Goal: Transaction & Acquisition: Book appointment/travel/reservation

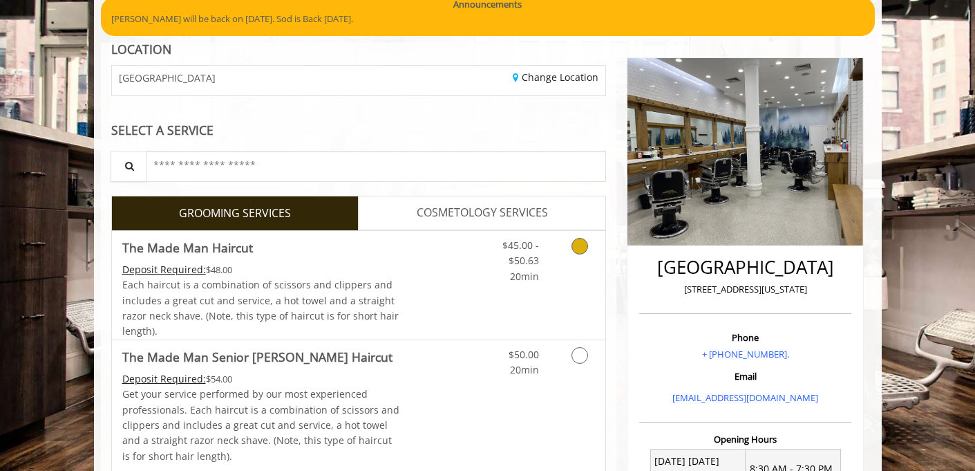
scroll to position [208, 0]
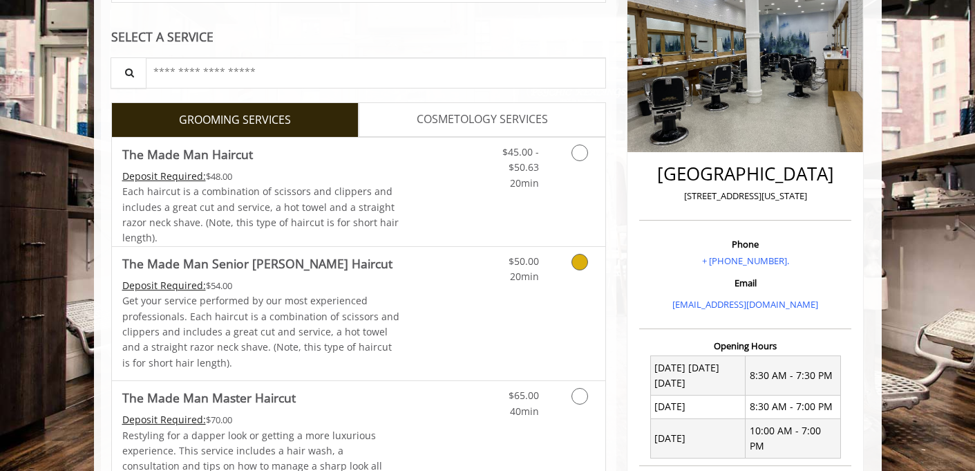
click at [261, 269] on Haircut "The Made Man Senior [PERSON_NAME] Haircut" at bounding box center [257, 263] width 270 height 19
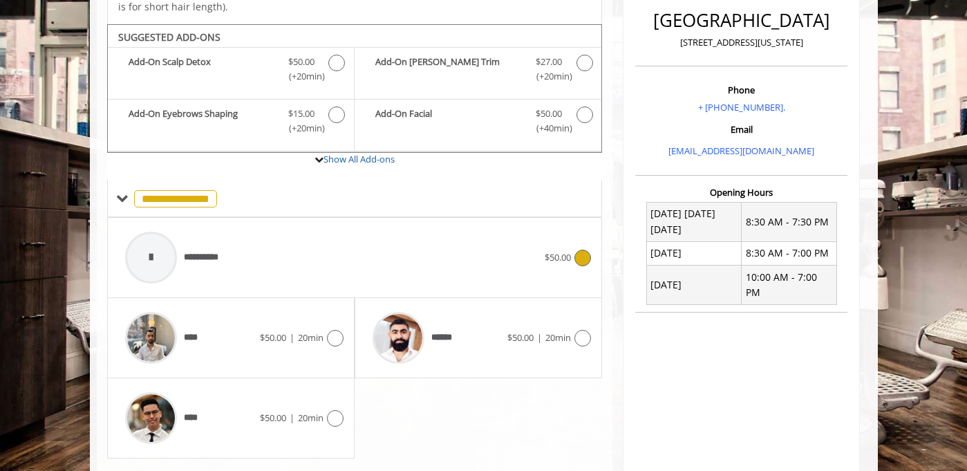
scroll to position [386, 0]
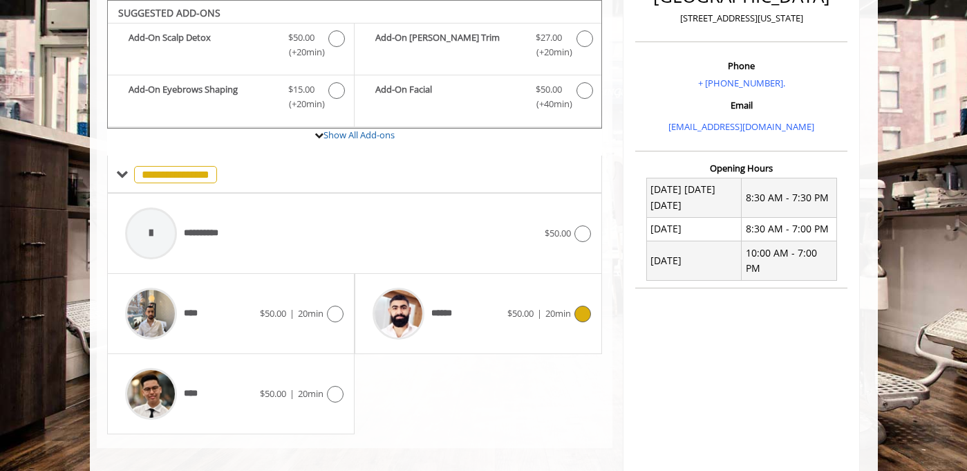
click at [488, 306] on div "******" at bounding box center [437, 314] width 142 height 66
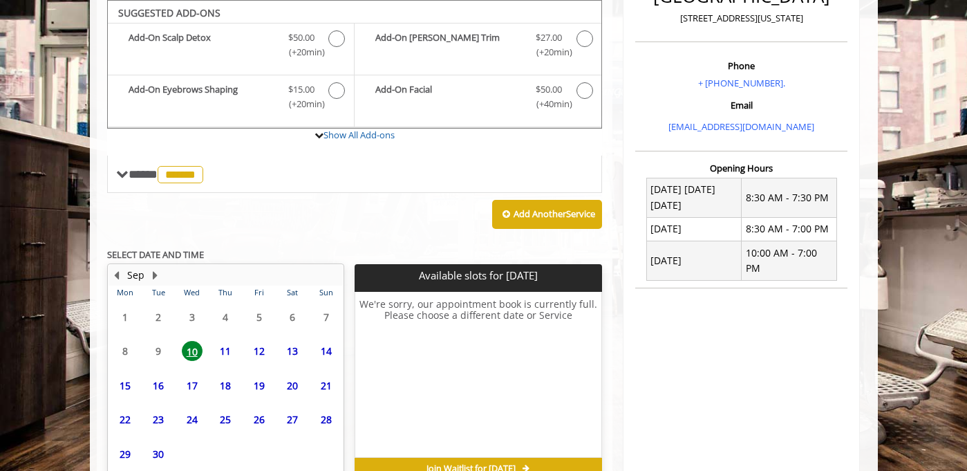
click at [223, 351] on span "11" at bounding box center [225, 351] width 21 height 20
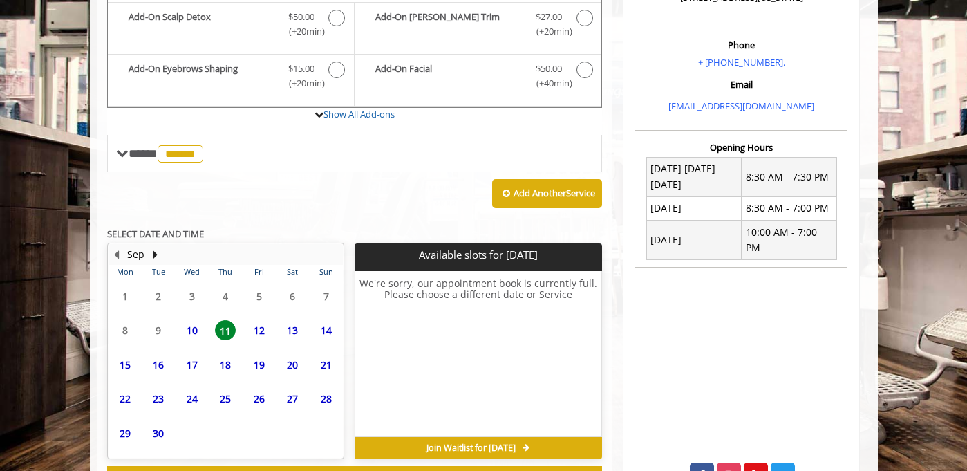
scroll to position [386, 0]
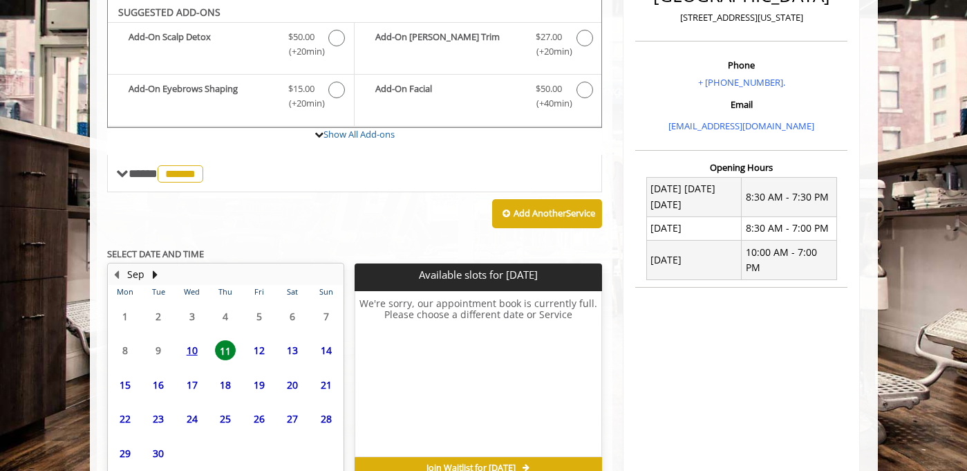
click at [261, 355] on span "12" at bounding box center [259, 350] width 21 height 20
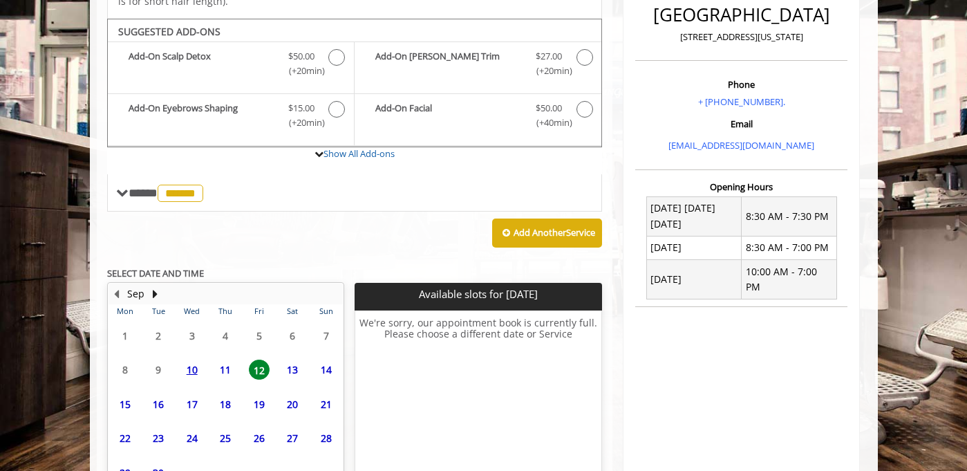
scroll to position [407, 0]
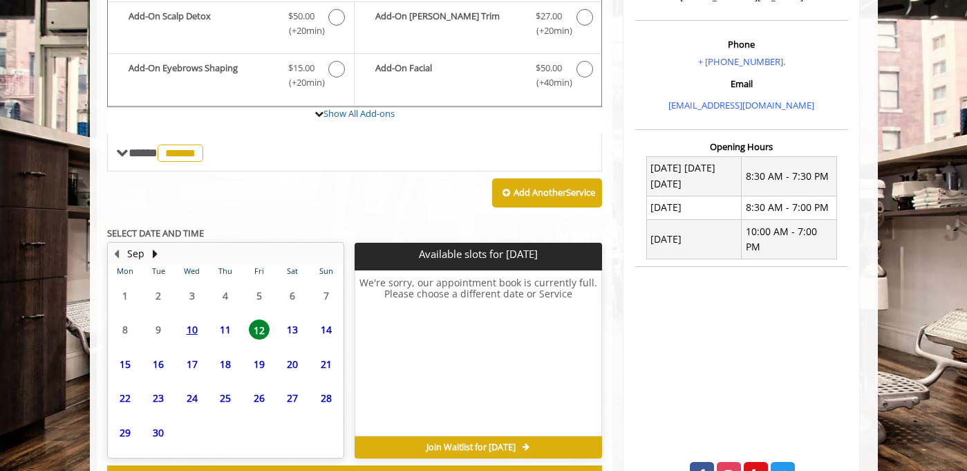
click at [283, 330] on span "13" at bounding box center [292, 329] width 21 height 20
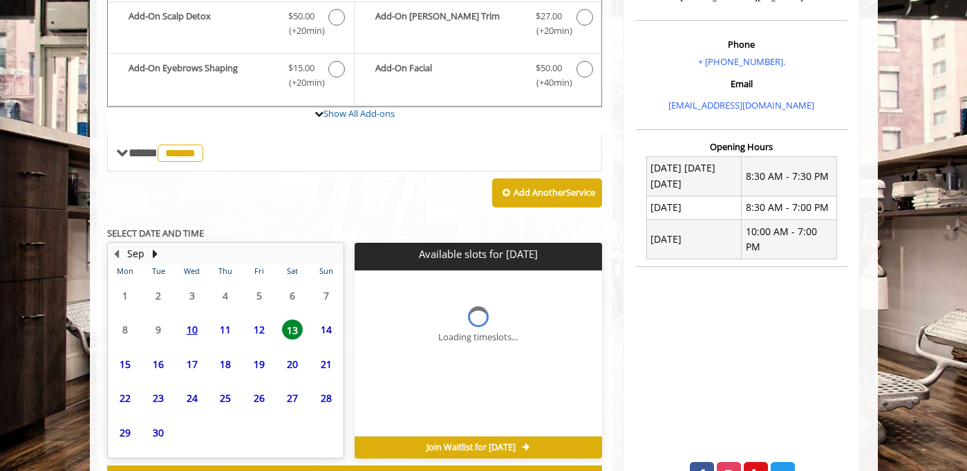
scroll to position [462, 0]
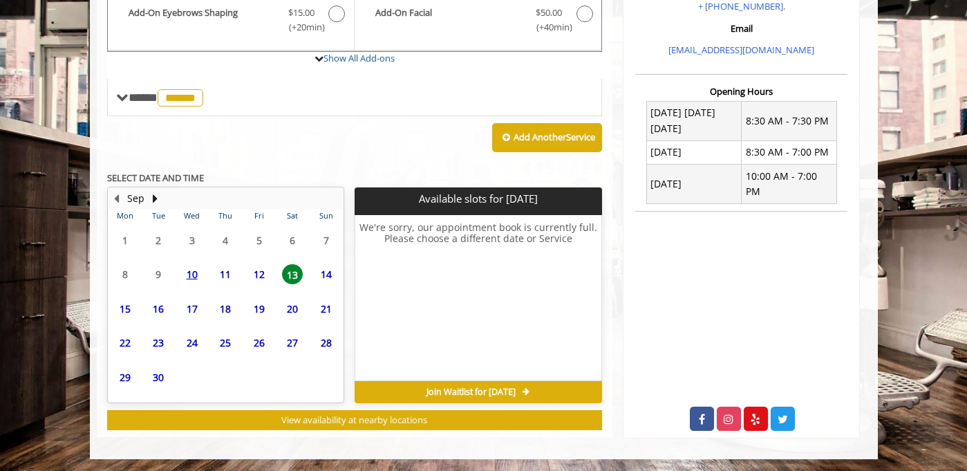
click at [123, 312] on span "15" at bounding box center [125, 309] width 21 height 20
click at [164, 306] on span "16" at bounding box center [158, 309] width 21 height 20
click at [191, 305] on span "17" at bounding box center [192, 309] width 21 height 20
click at [223, 305] on span "18" at bounding box center [225, 309] width 21 height 20
click at [157, 346] on span "23" at bounding box center [158, 342] width 21 height 20
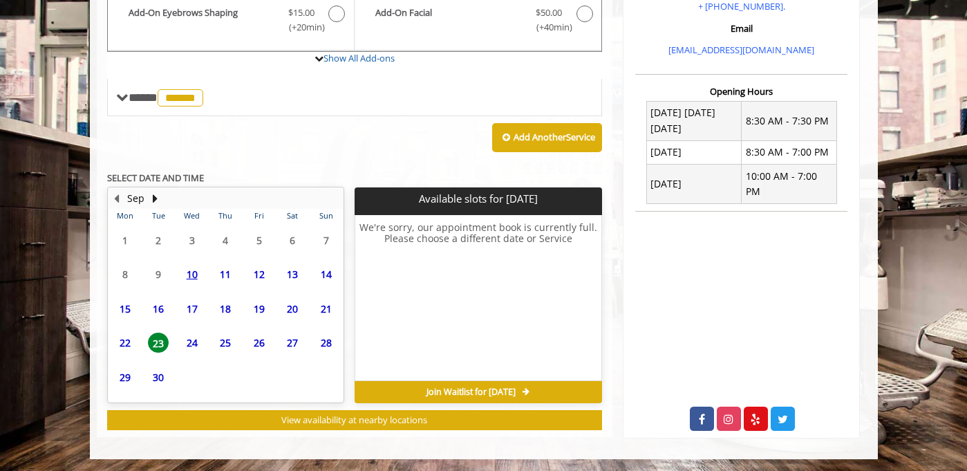
click at [193, 343] on span "24" at bounding box center [192, 342] width 21 height 20
click at [155, 372] on span "30" at bounding box center [158, 377] width 21 height 20
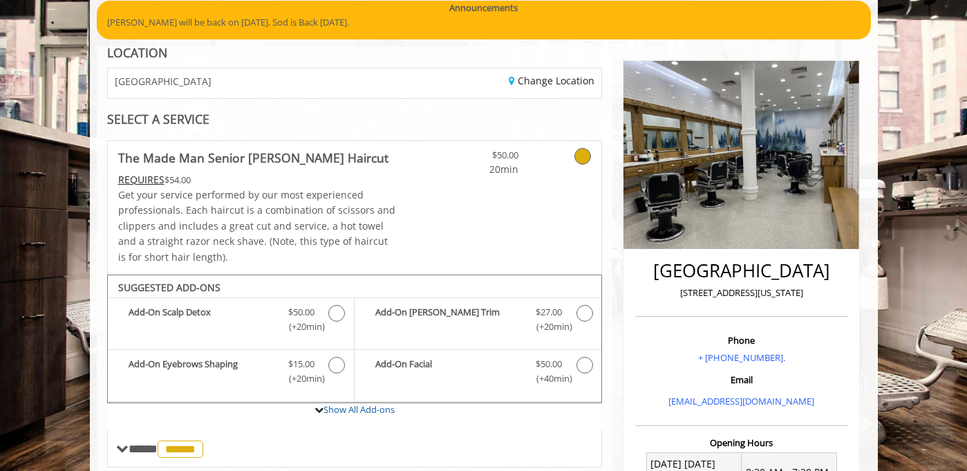
scroll to position [0, 0]
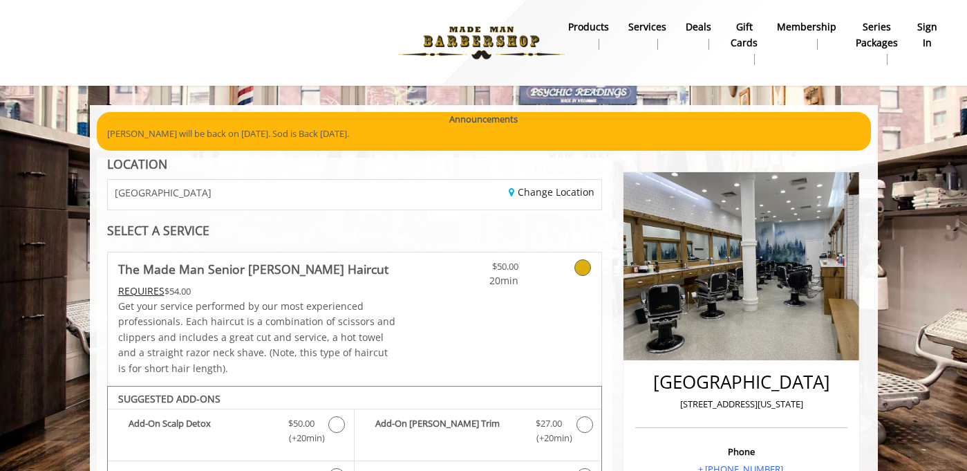
click at [460, 38] on img at bounding box center [481, 43] width 190 height 76
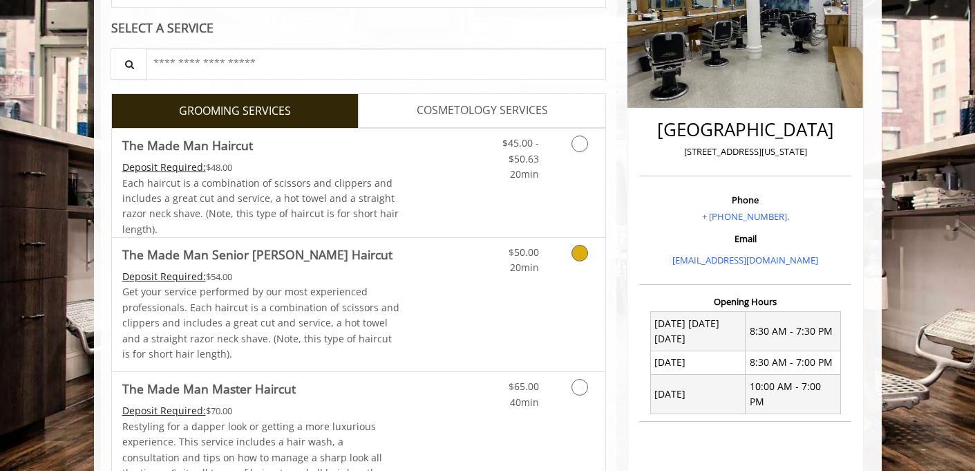
scroll to position [314, 0]
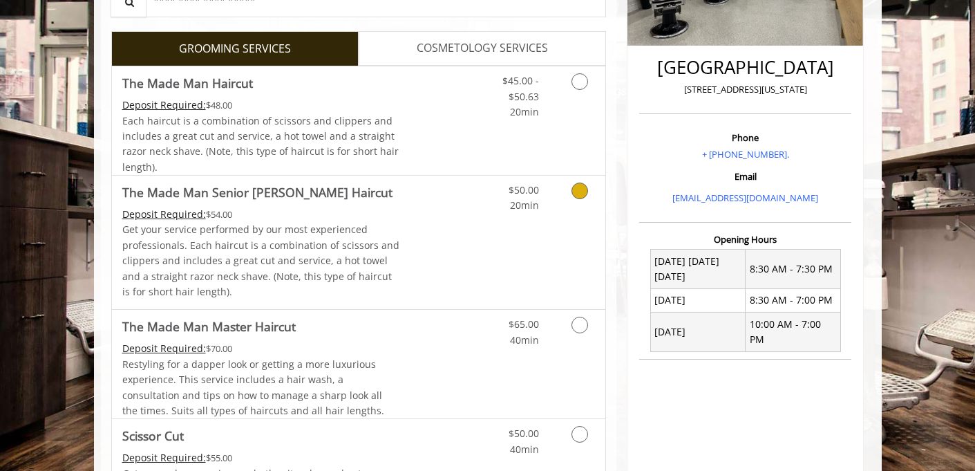
click at [474, 256] on link "Discounted Price" at bounding box center [440, 242] width 82 height 133
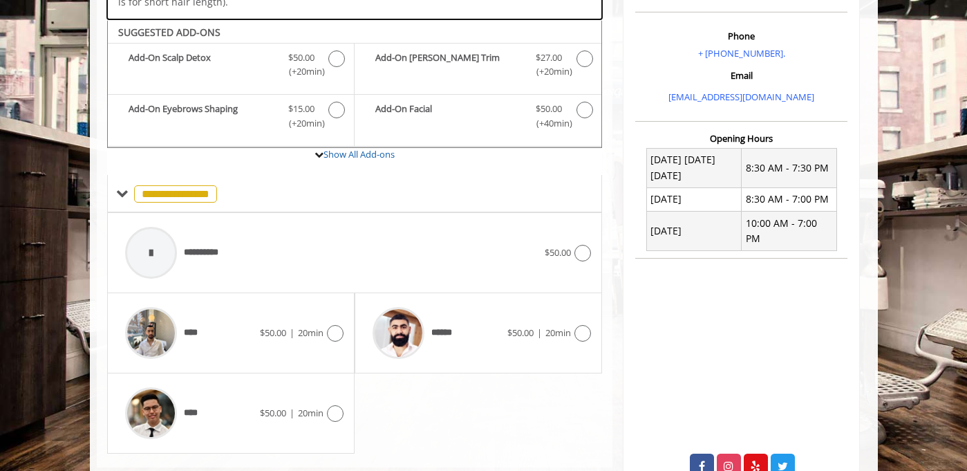
scroll to position [435, 0]
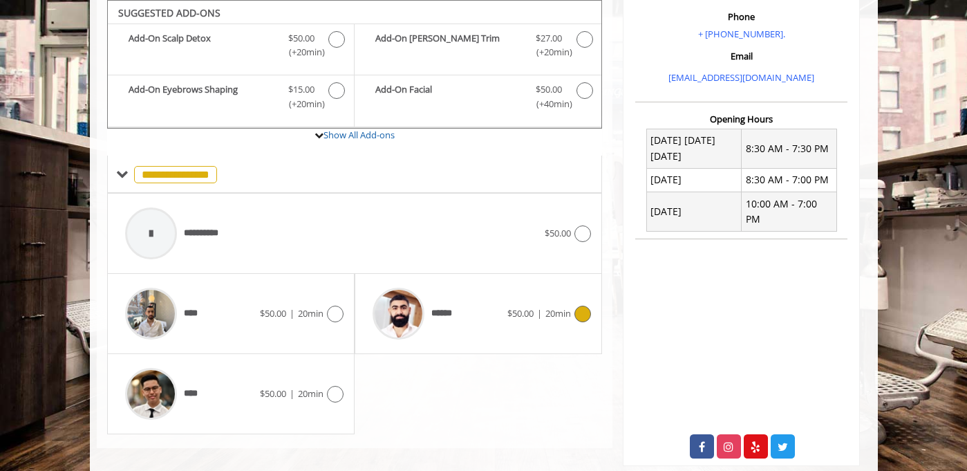
click at [446, 312] on span "******" at bounding box center [445, 313] width 29 height 15
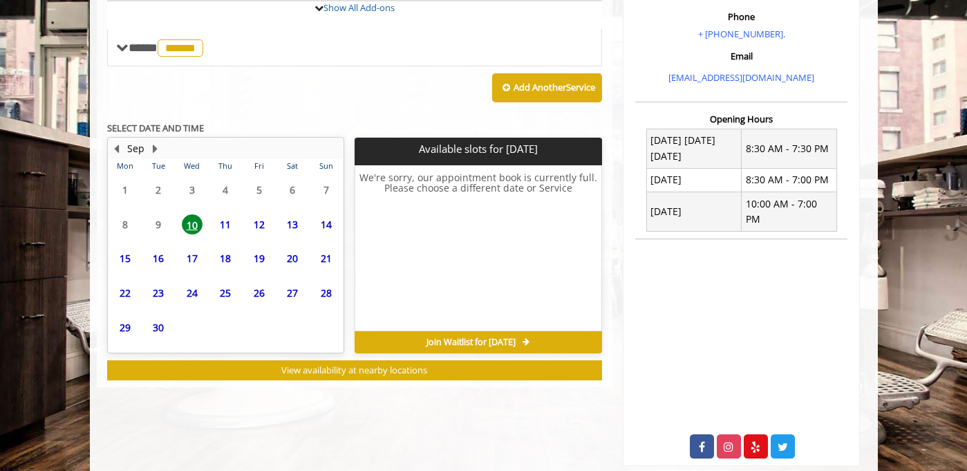
scroll to position [511, 0]
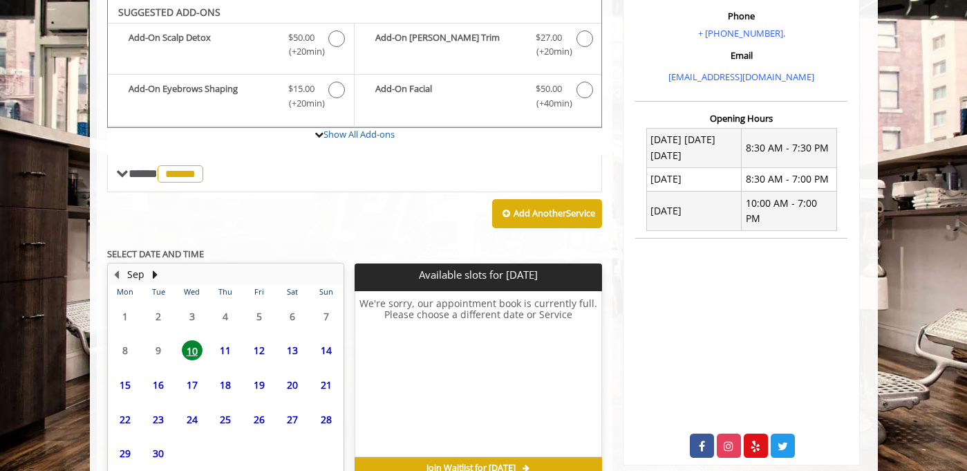
click at [229, 343] on span "11" at bounding box center [225, 350] width 21 height 20
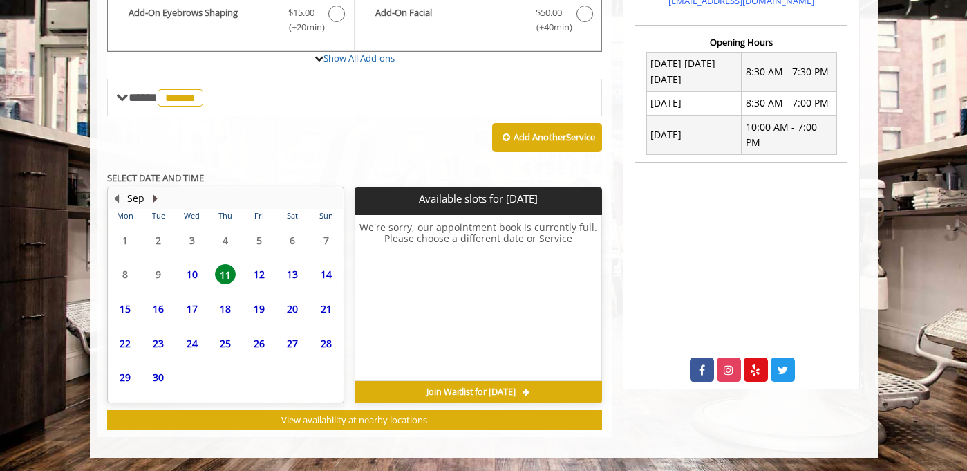
click at [152, 198] on button "Next Month" at bounding box center [155, 198] width 11 height 15
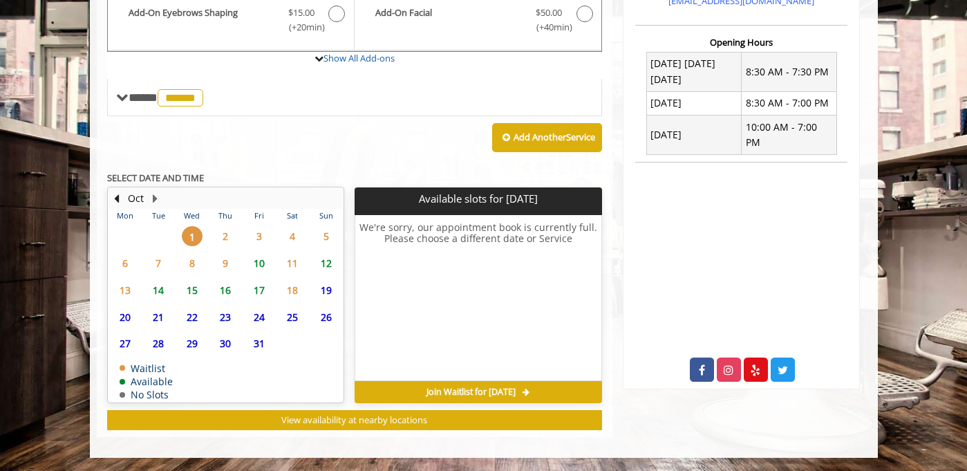
drag, startPoint x: 189, startPoint y: 294, endPoint x: 190, endPoint y: 287, distance: 7.0
click at [190, 287] on span "15" at bounding box center [192, 290] width 21 height 20
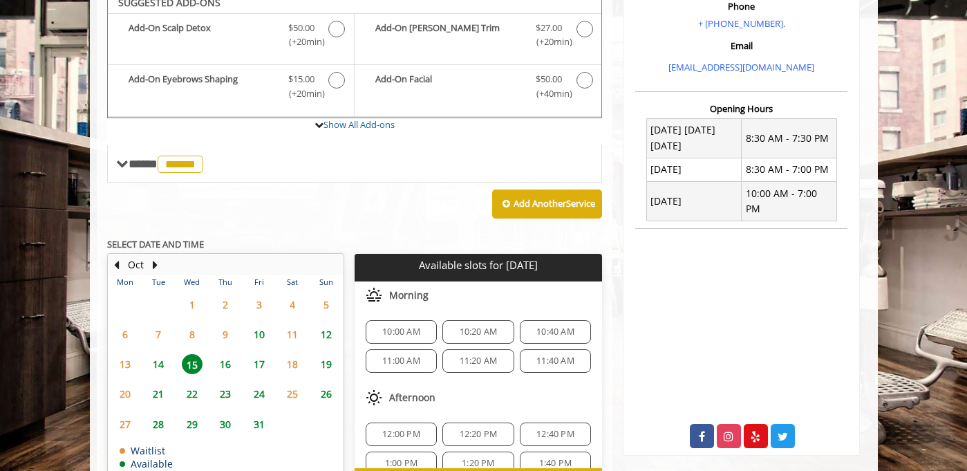
scroll to position [435, 0]
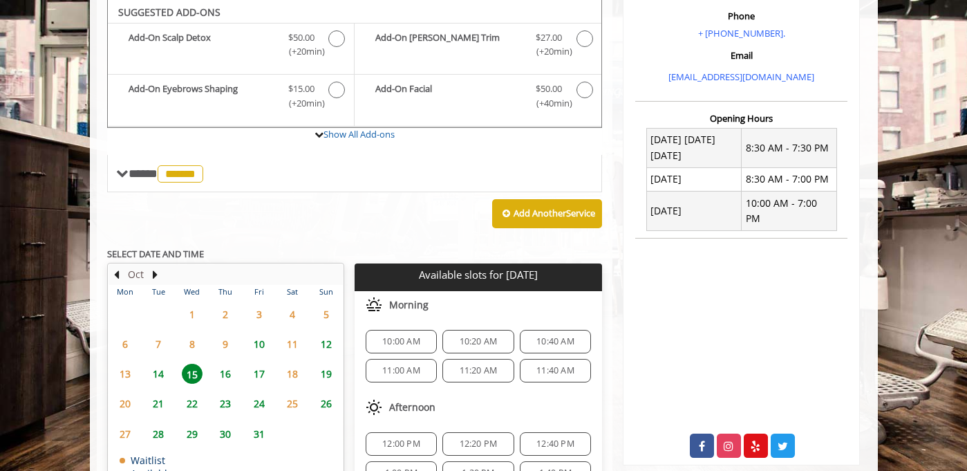
click at [129, 269] on button "Oct" at bounding box center [136, 274] width 16 height 15
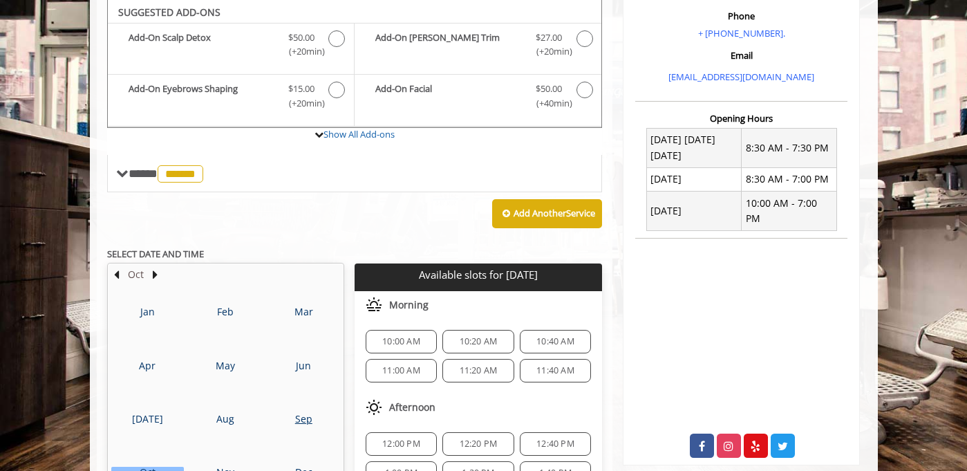
click at [130, 269] on button "Oct" at bounding box center [136, 274] width 16 height 15
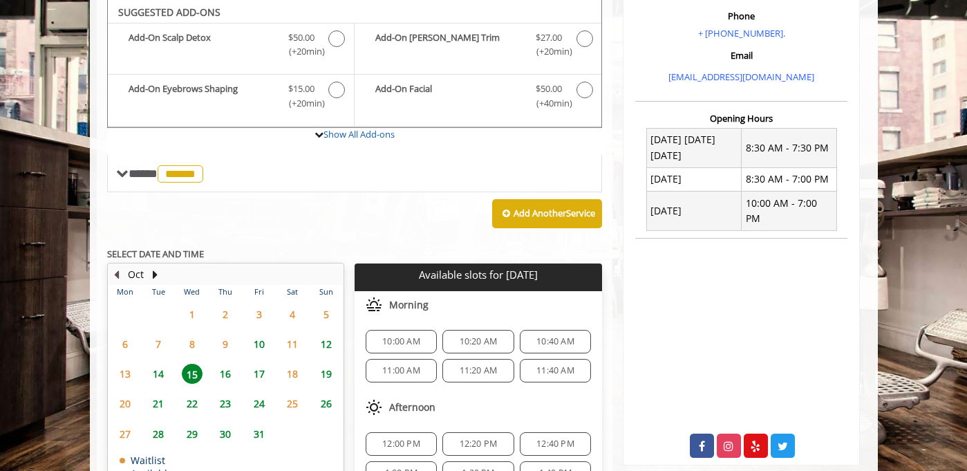
click at [119, 270] on button "Previous Month" at bounding box center [116, 274] width 11 height 15
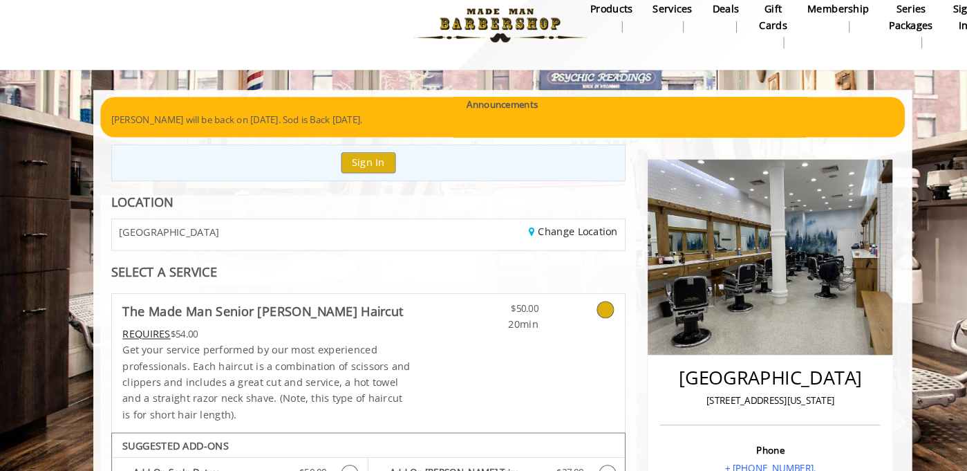
scroll to position [6, 0]
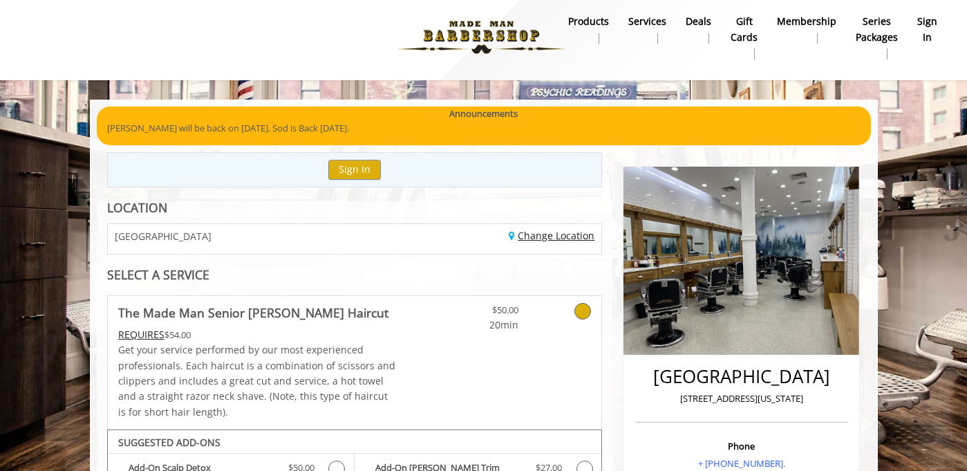
click at [560, 238] on link "Change Location" at bounding box center [552, 235] width 86 height 13
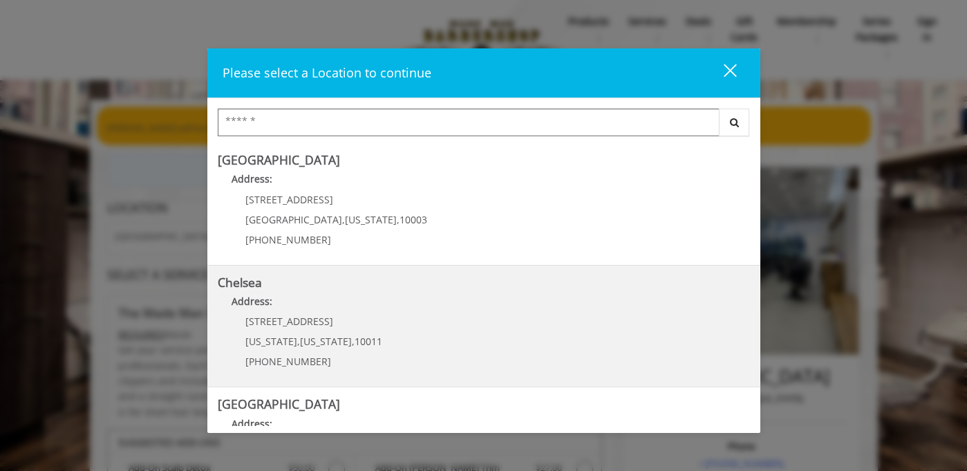
scroll to position [72, 0]
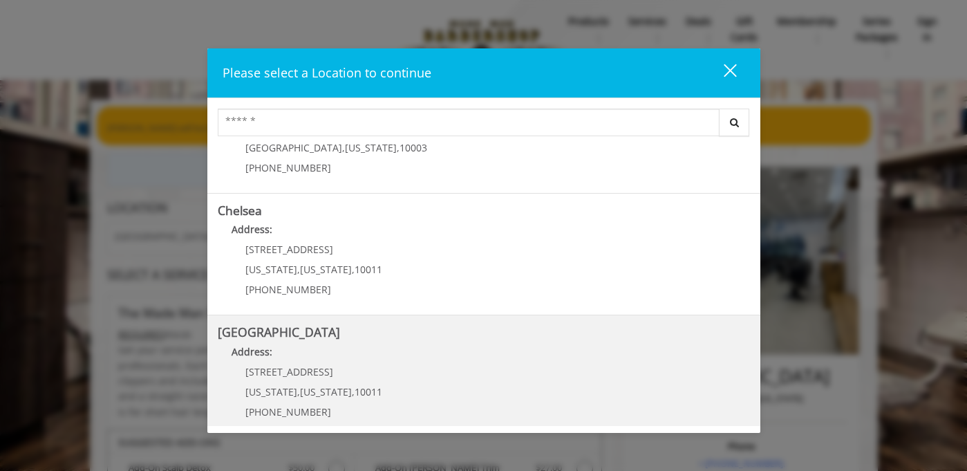
click at [348, 356] on Street "Address:" at bounding box center [484, 355] width 532 height 22
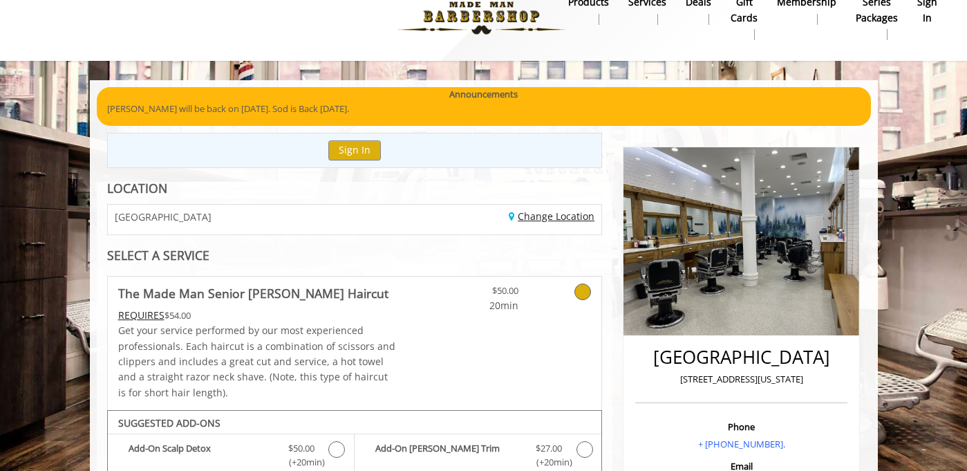
scroll to position [44, 0]
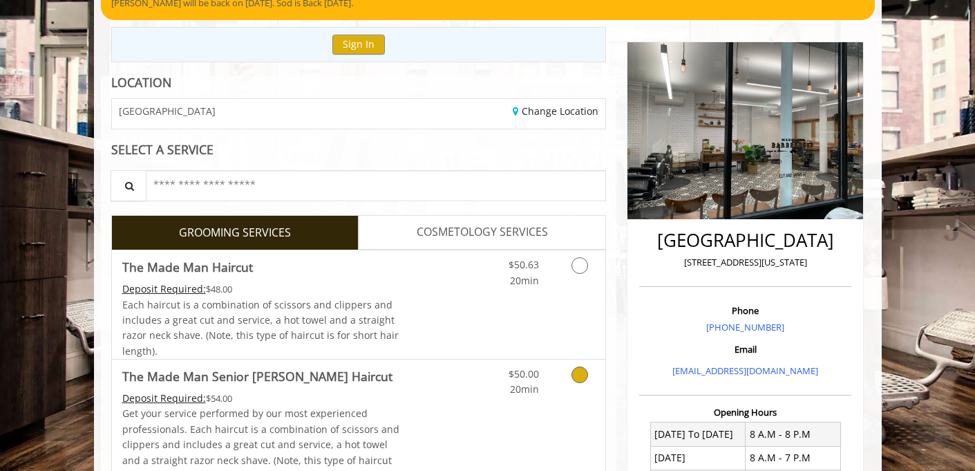
scroll to position [167, 0]
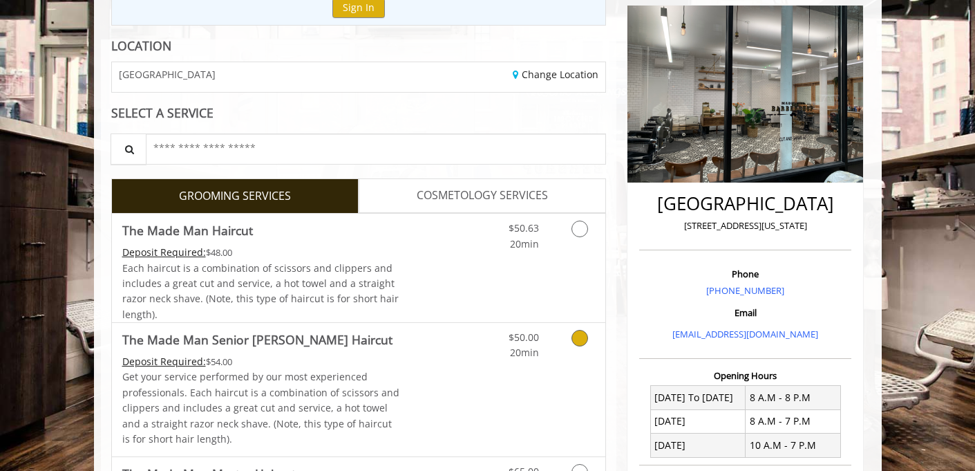
click at [287, 354] on div "Deposit Required: $54.00" at bounding box center [261, 361] width 278 height 15
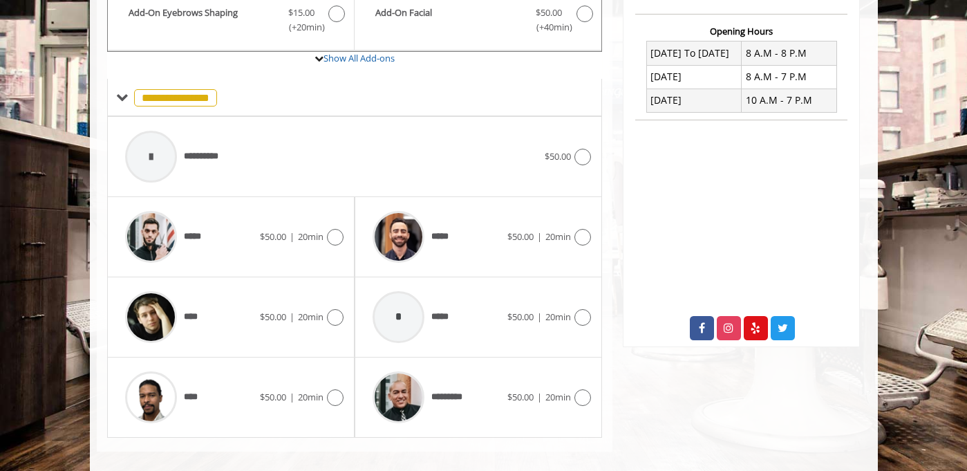
scroll to position [527, 0]
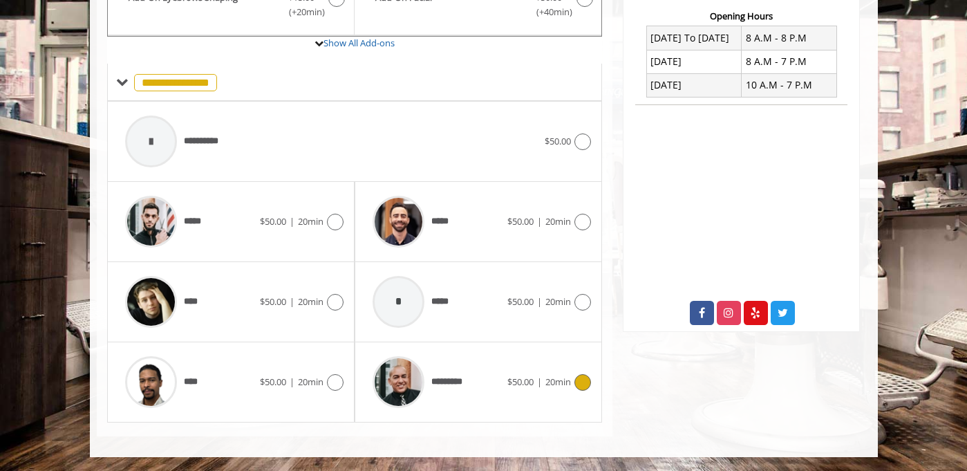
click at [414, 376] on img at bounding box center [399, 382] width 52 height 52
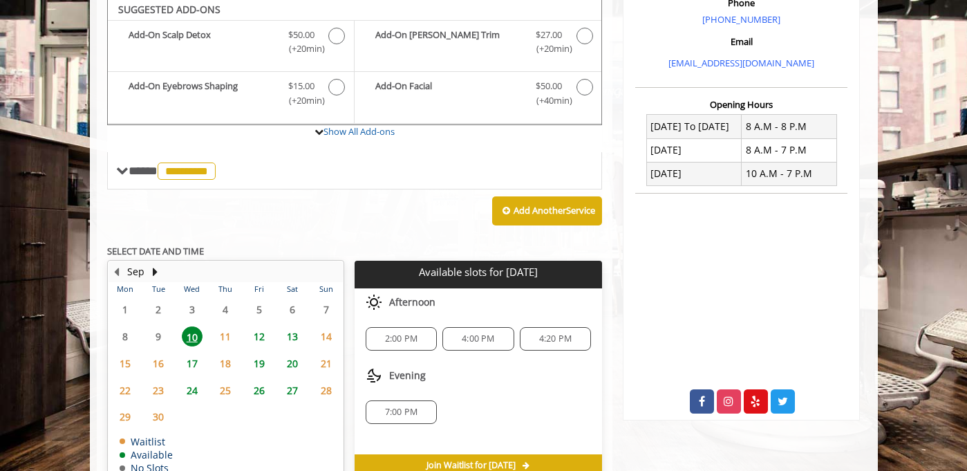
scroll to position [435, 0]
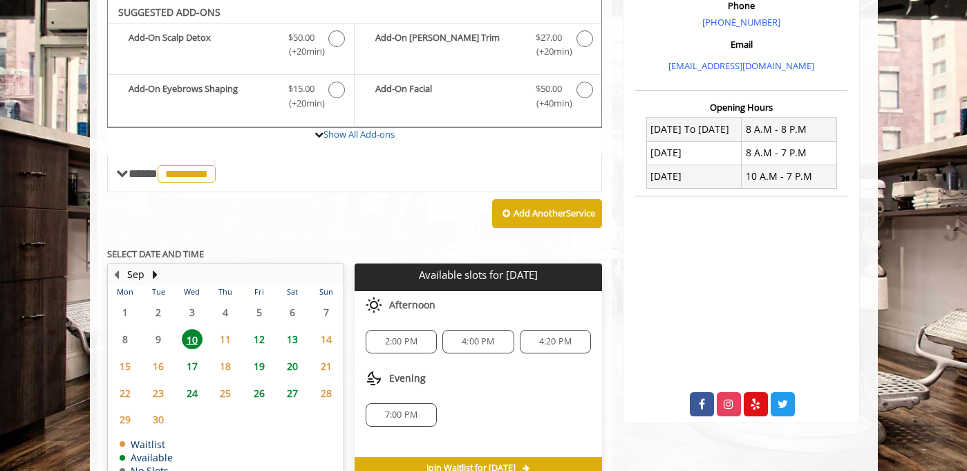
click at [258, 342] on span "12" at bounding box center [259, 339] width 21 height 20
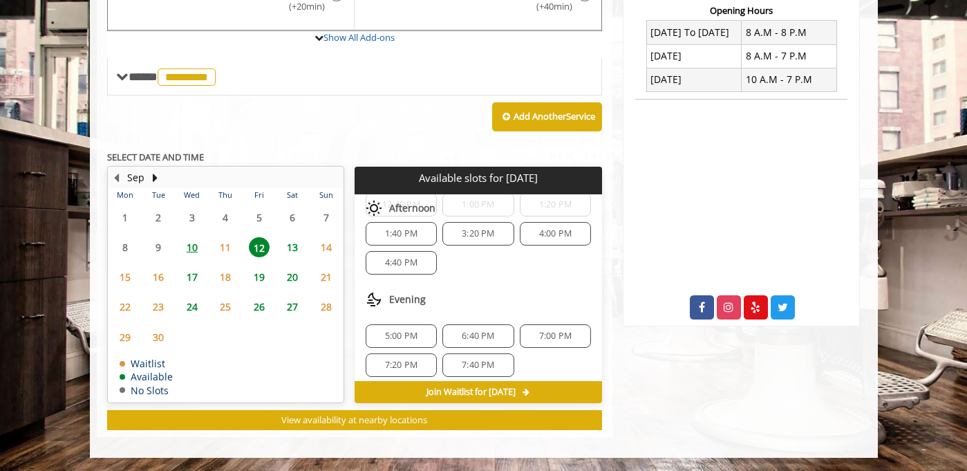
scroll to position [207, 0]
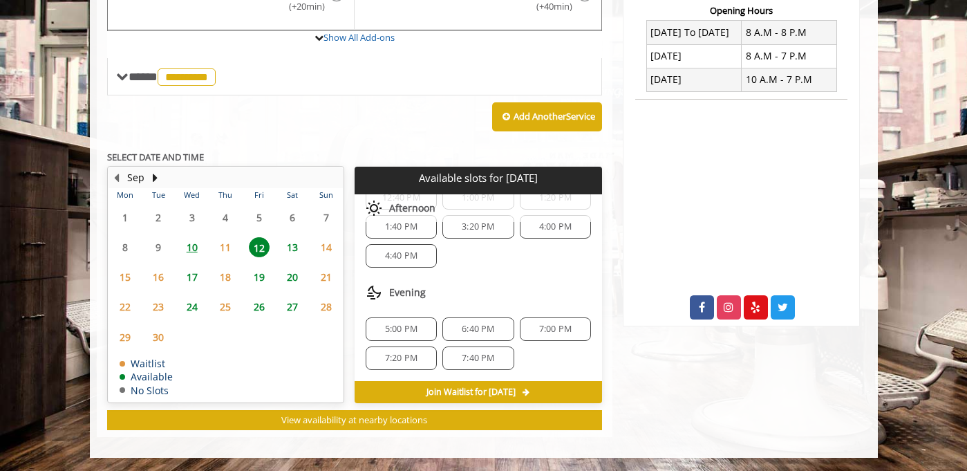
click at [195, 246] on span "10" at bounding box center [192, 247] width 21 height 20
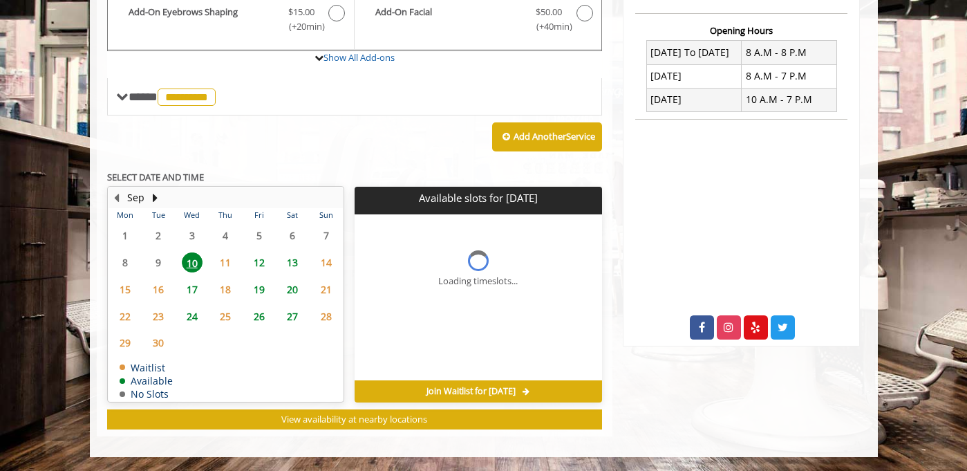
scroll to position [511, 0]
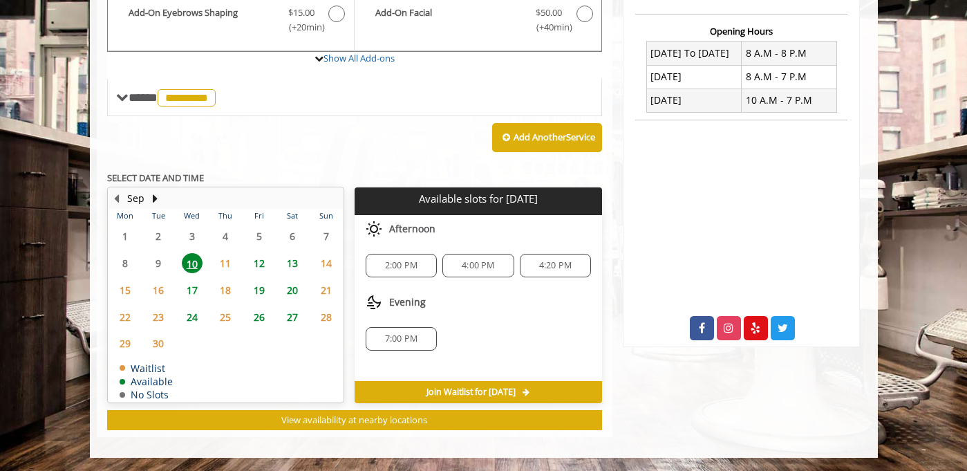
click at [256, 268] on span "12" at bounding box center [259, 263] width 21 height 20
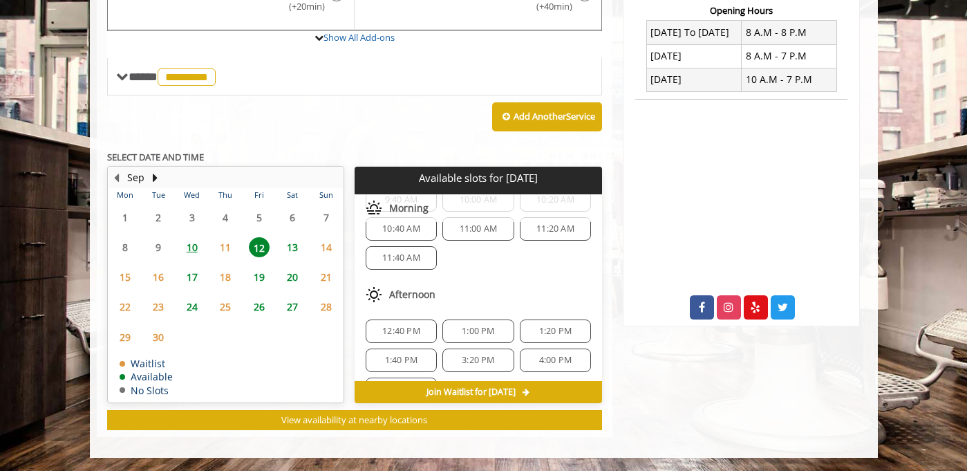
scroll to position [76, 0]
click at [397, 328] on span "12:40 PM" at bounding box center [401, 328] width 38 height 11
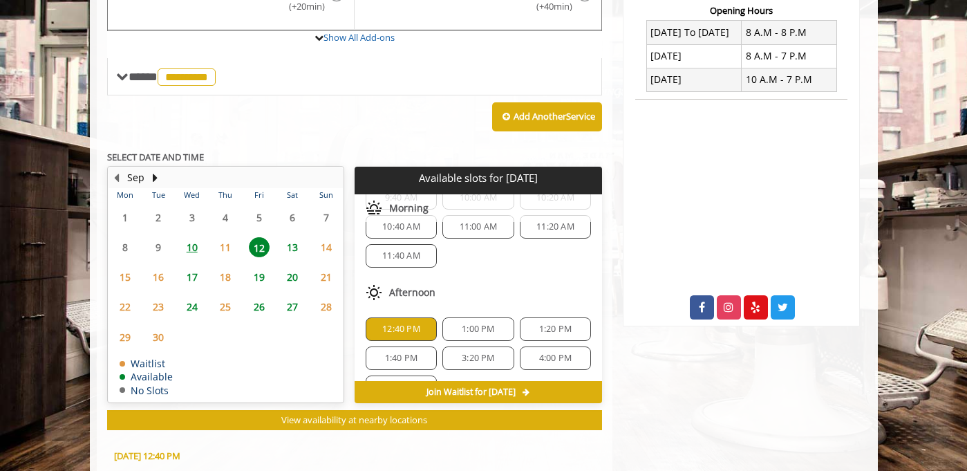
scroll to position [782, 0]
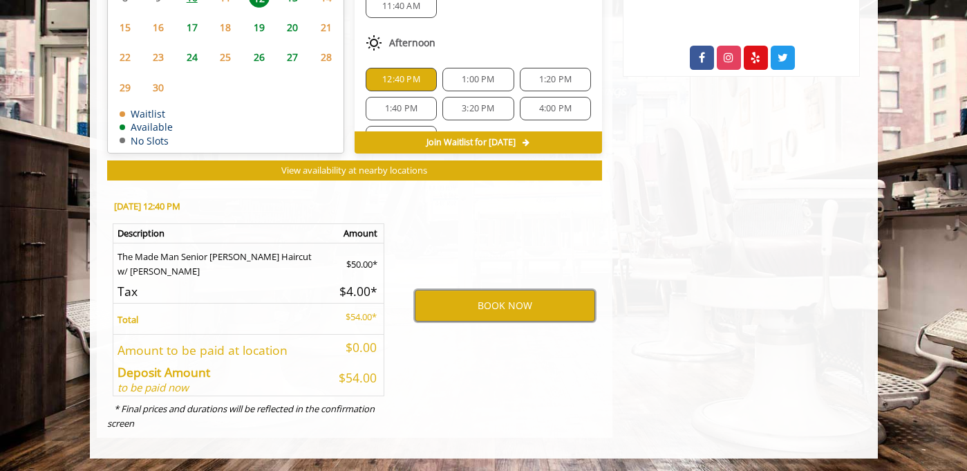
drag, startPoint x: 431, startPoint y: 304, endPoint x: 453, endPoint y: 263, distance: 47.0
click at [454, 263] on div "BOOK NOW" at bounding box center [504, 305] width 215 height 236
click at [463, 301] on button "BOOK NOW" at bounding box center [505, 306] width 180 height 32
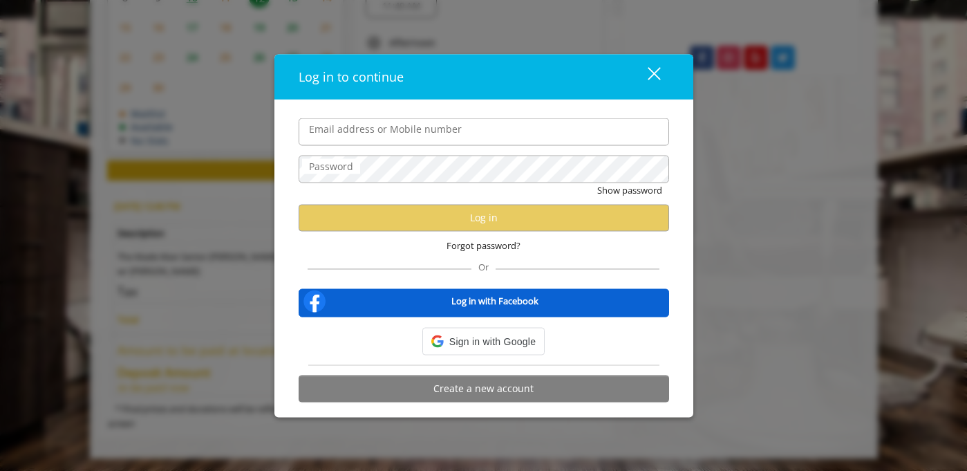
type input "**********"
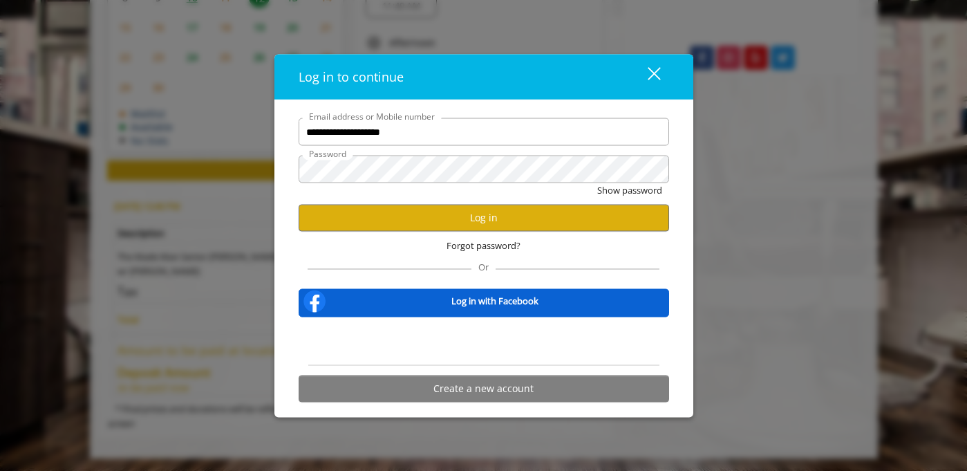
scroll to position [0, 0]
click at [478, 210] on button "Log in" at bounding box center [484, 217] width 370 height 27
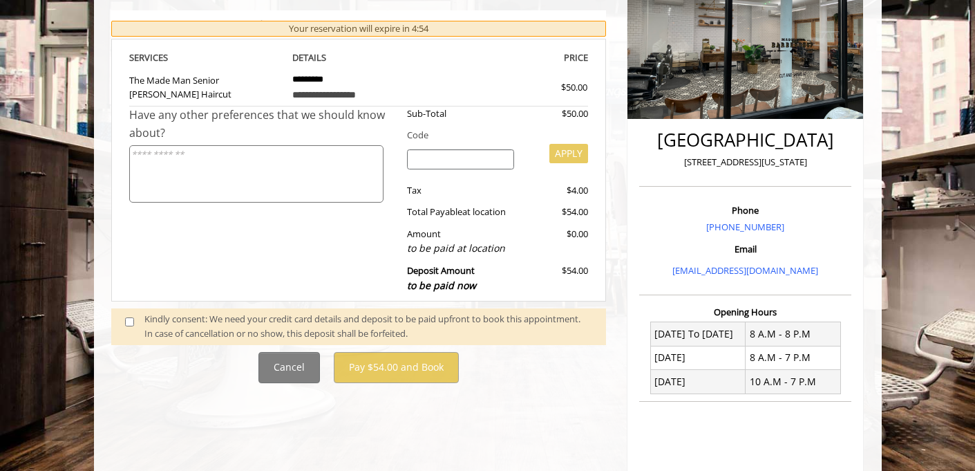
scroll to position [239, 0]
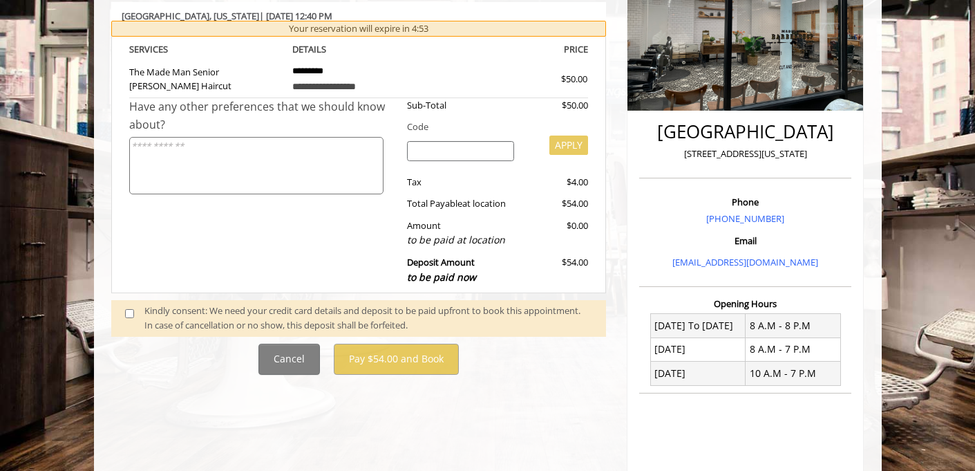
click at [365, 321] on div "Kindly consent: We need your credit card details and deposit to be paid upfront…" at bounding box center [368, 317] width 448 height 29
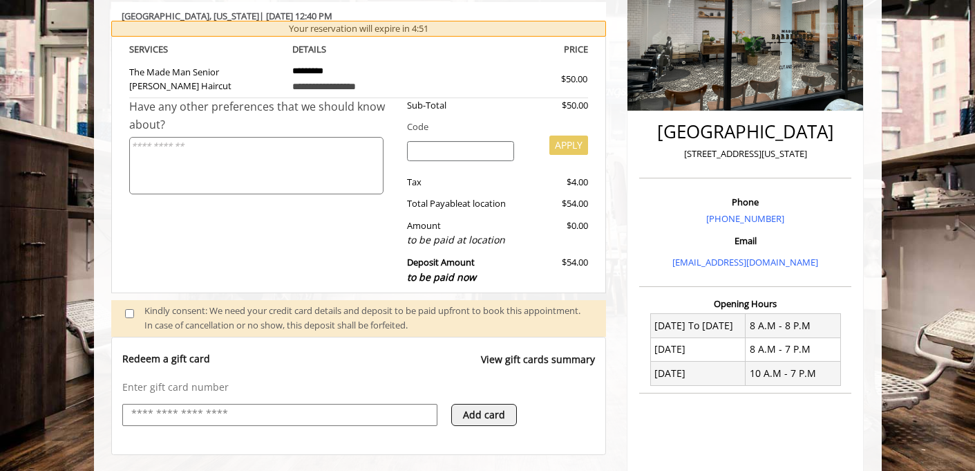
scroll to position [605, 0]
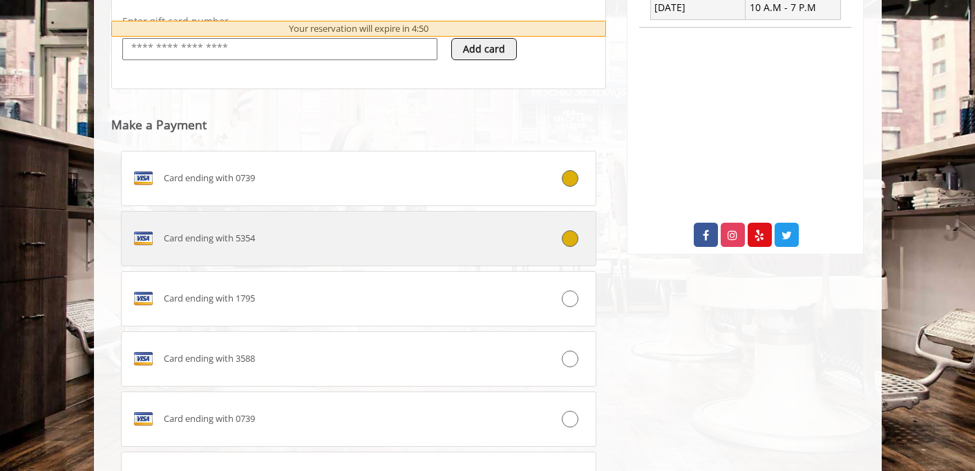
click at [232, 231] on span "Card ending with 5354" at bounding box center [209, 238] width 91 height 15
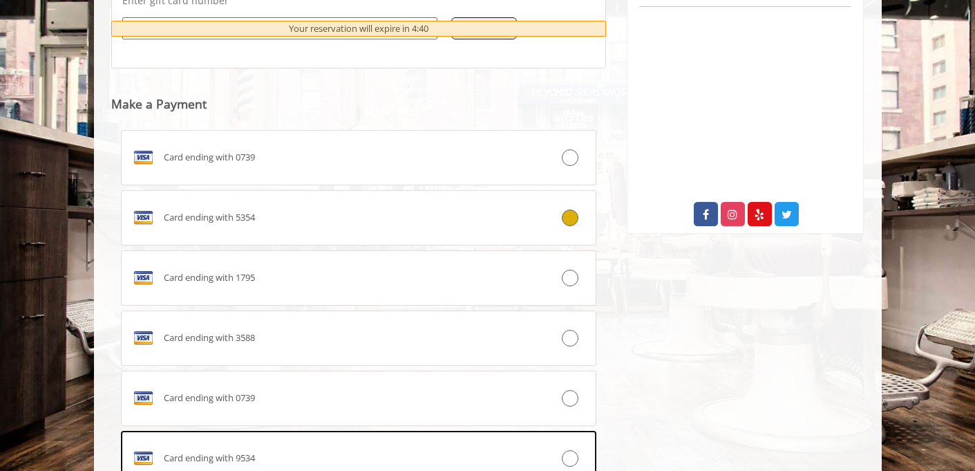
scroll to position [792, 0]
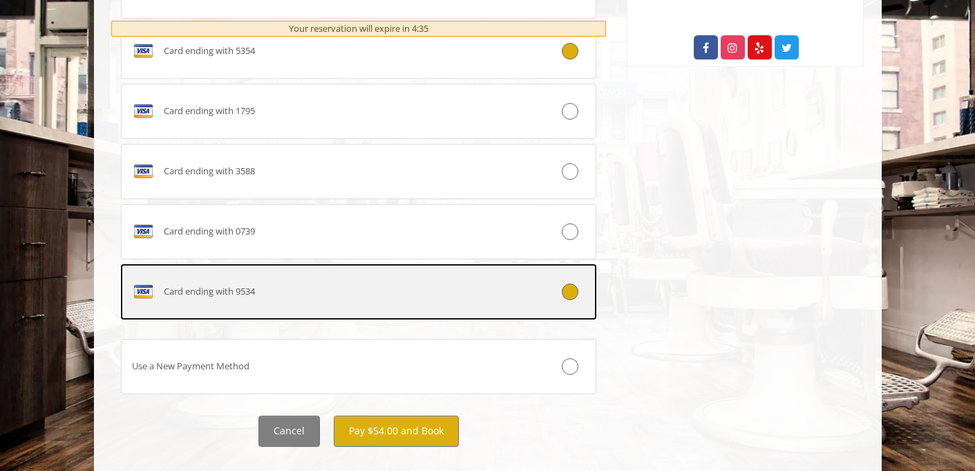
click at [567, 283] on label "Card ending with 9534" at bounding box center [359, 291] width 476 height 55
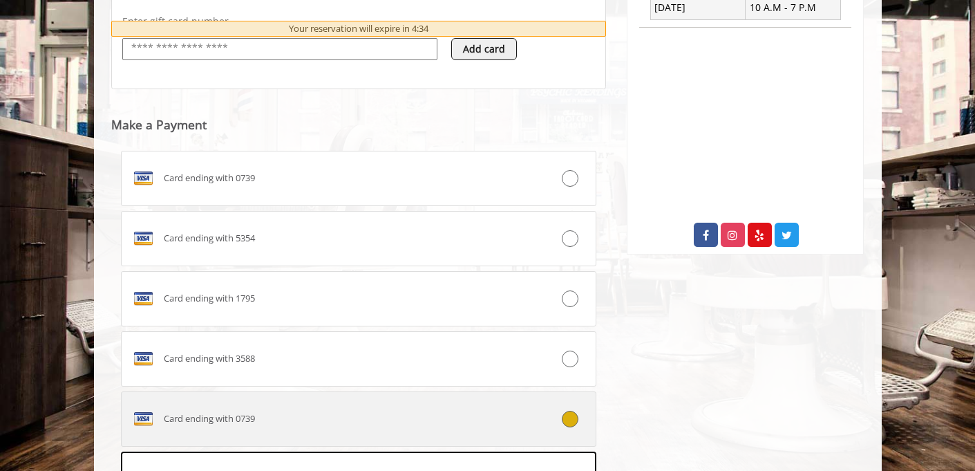
scroll to position [816, 0]
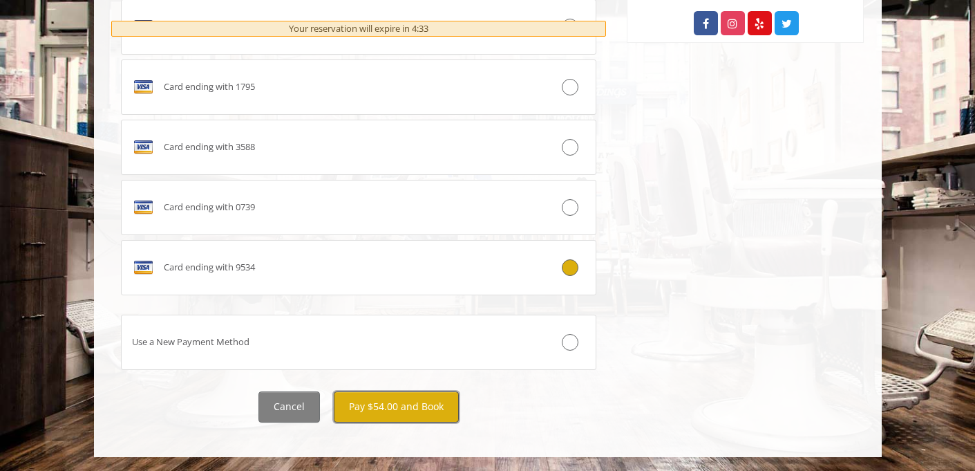
click at [446, 403] on button "Pay $54.00 and Book" at bounding box center [396, 406] width 125 height 31
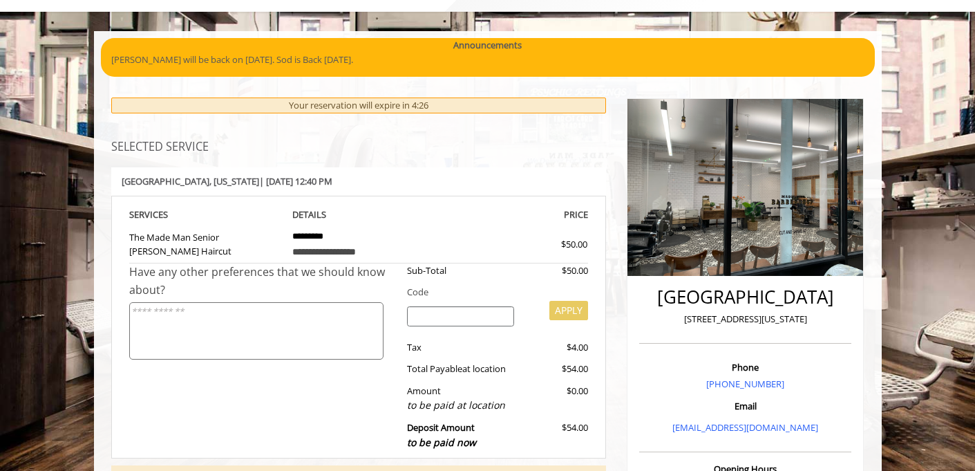
scroll to position [63, 0]
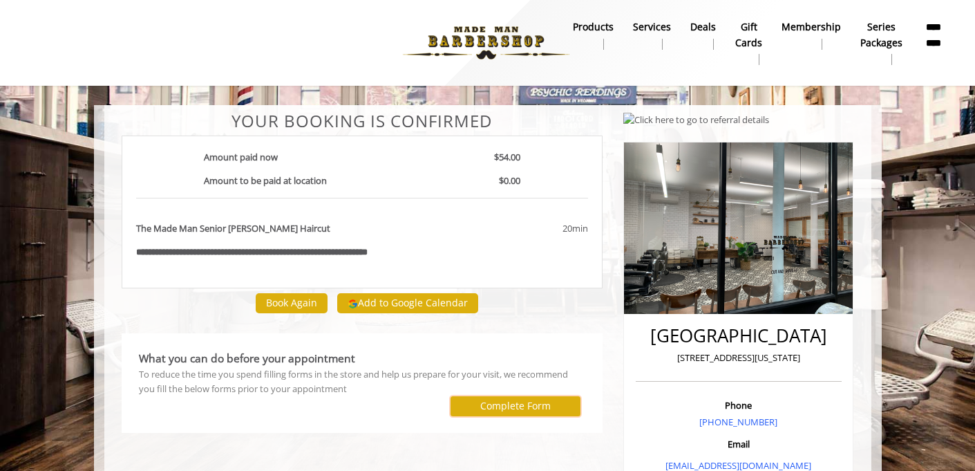
click at [515, 406] on label "Complete Form" at bounding box center [515, 405] width 70 height 11
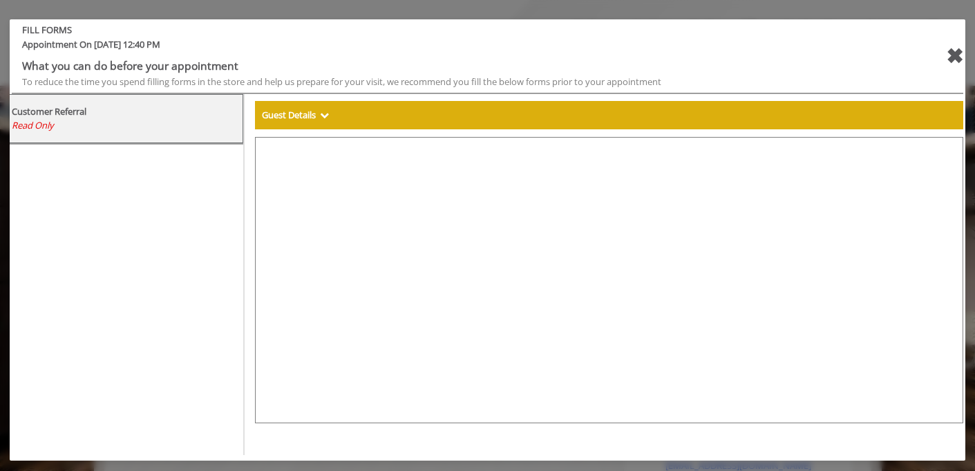
select select "***"
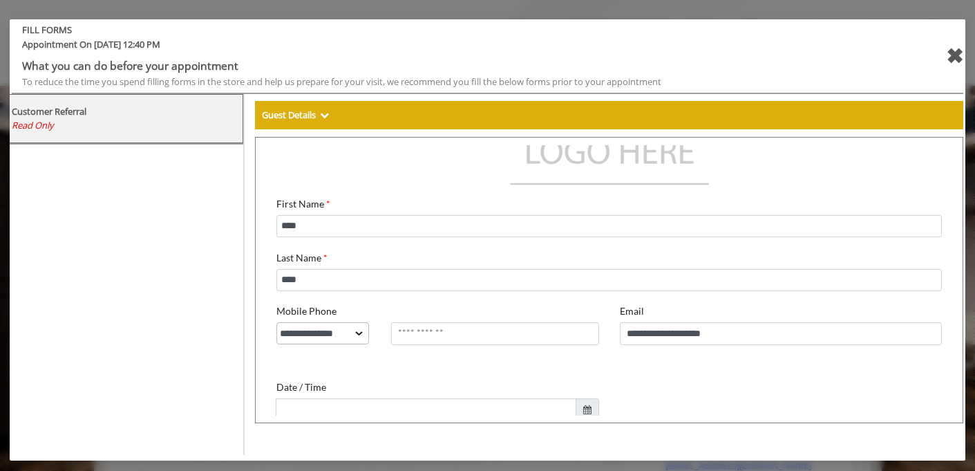
scroll to position [169, 0]
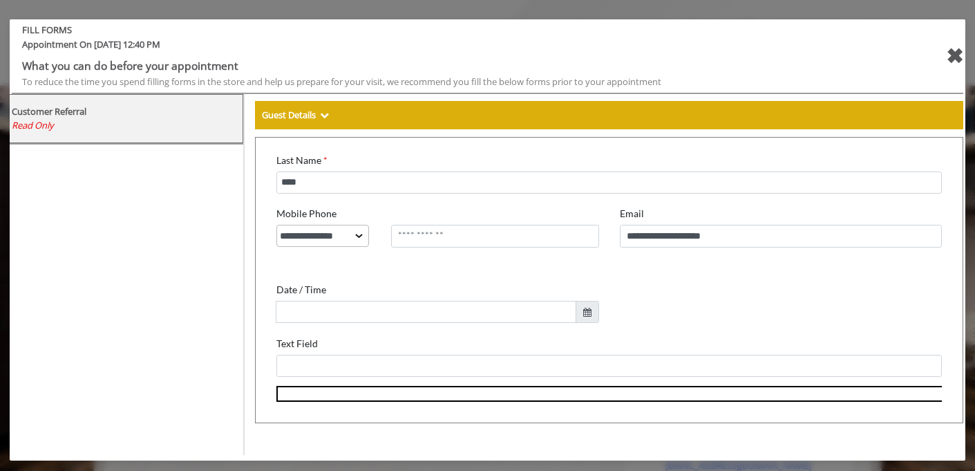
click at [572, 379] on td at bounding box center [614, 386] width 138 height 15
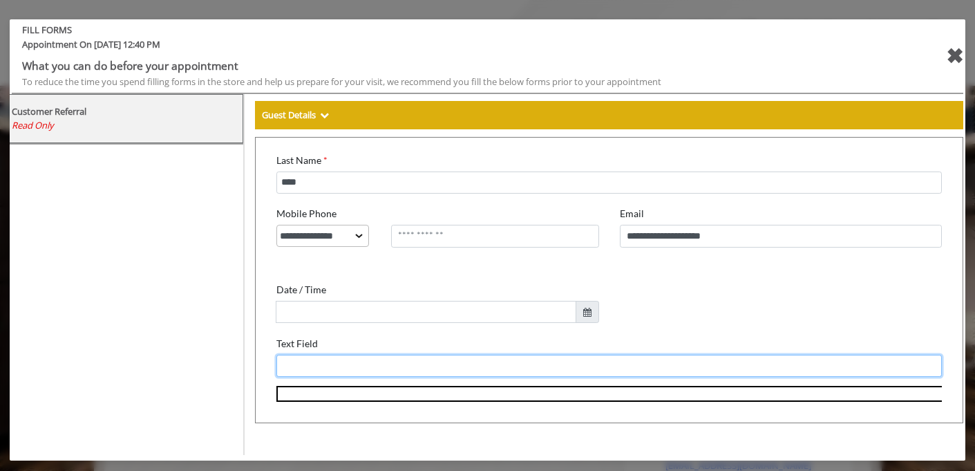
click at [572, 357] on input "Text Field" at bounding box center [601, 357] width 666 height 22
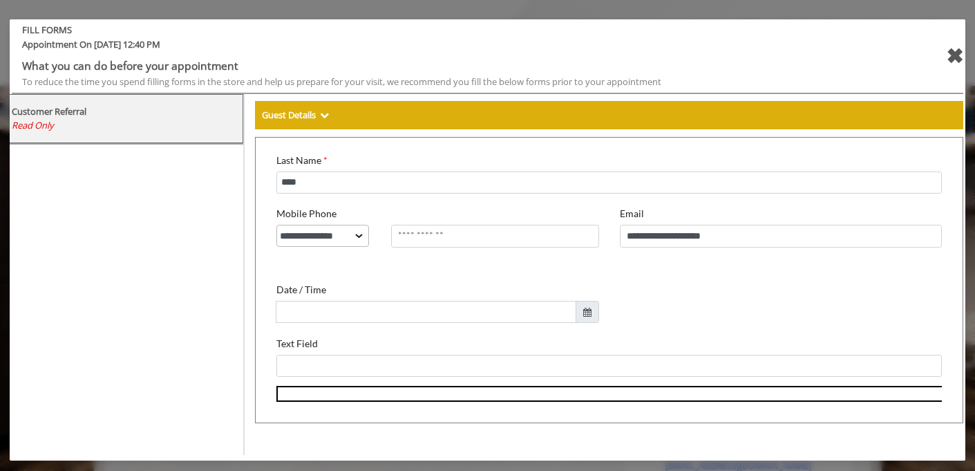
click at [954, 59] on div "✖" at bounding box center [954, 55] width 17 height 33
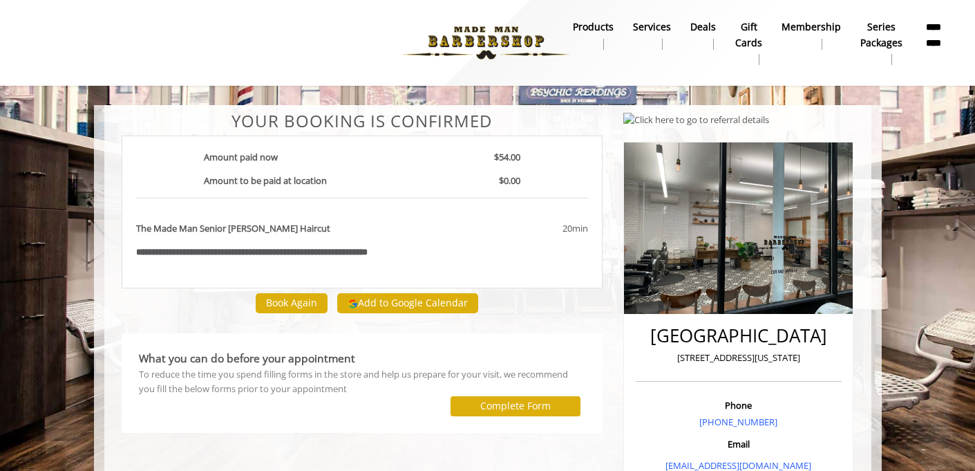
click at [639, 32] on b "Services" at bounding box center [652, 26] width 38 height 15
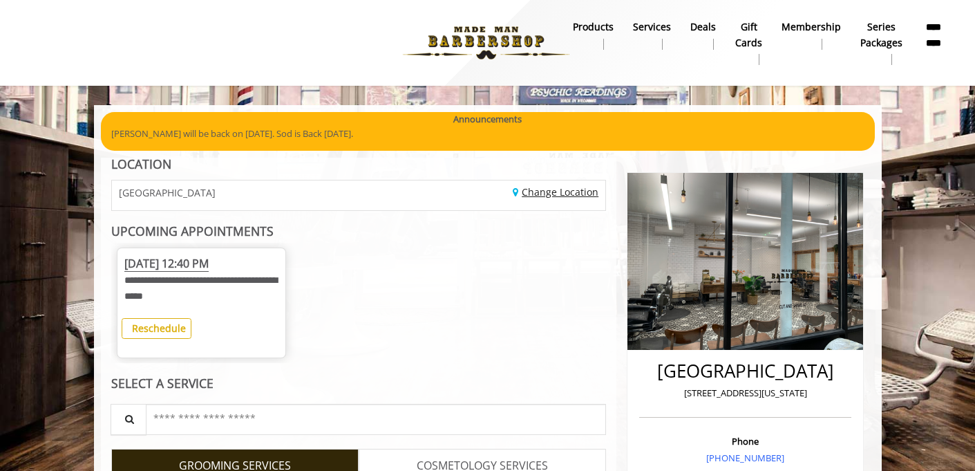
click at [569, 189] on link "Change Location" at bounding box center [556, 191] width 86 height 13
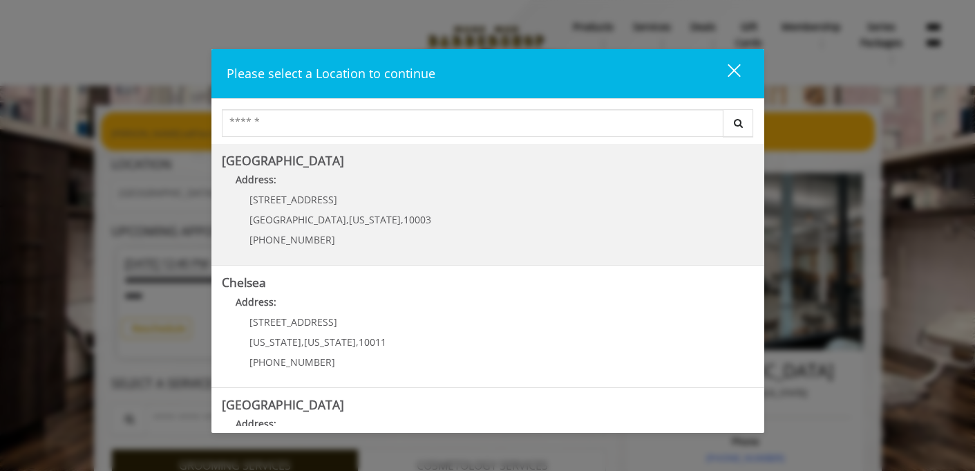
click at [399, 220] on Village "Greenwich Village Address: 60 E 8th St Manhattan , New York , 10003 (212) 598-1…" at bounding box center [488, 204] width 532 height 101
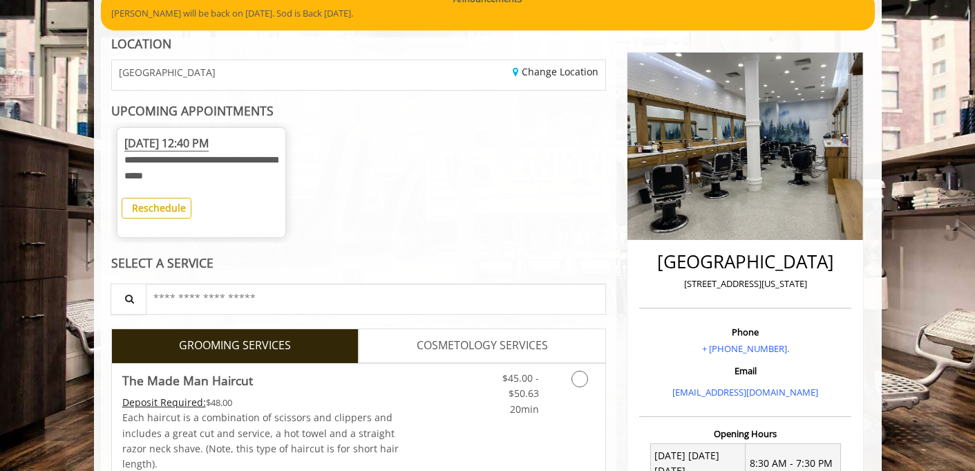
scroll to position [310, 0]
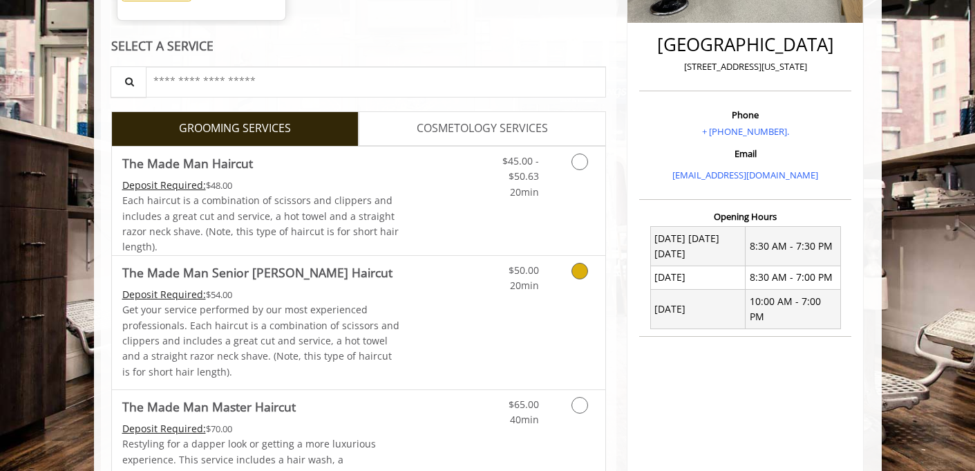
click at [550, 306] on div "$50.00 20min" at bounding box center [544, 322] width 124 height 133
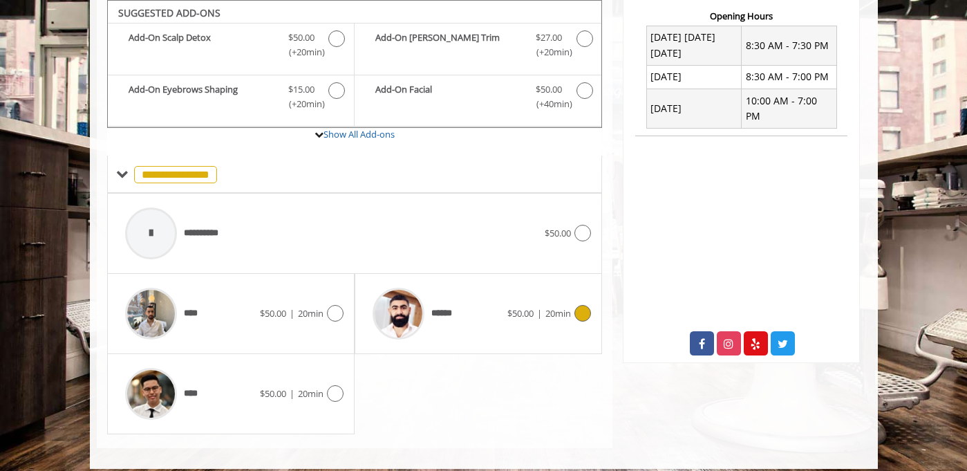
click at [426, 321] on div at bounding box center [399, 314] width 66 height 66
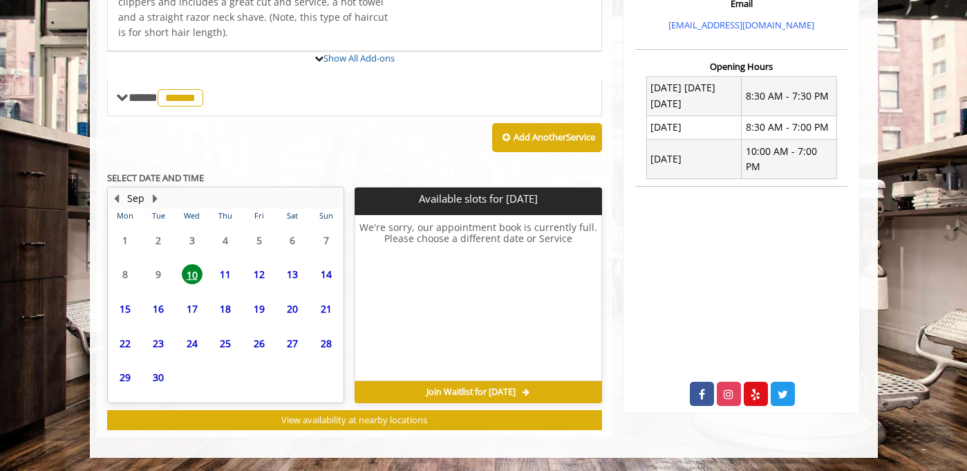
scroll to position [538, 0]
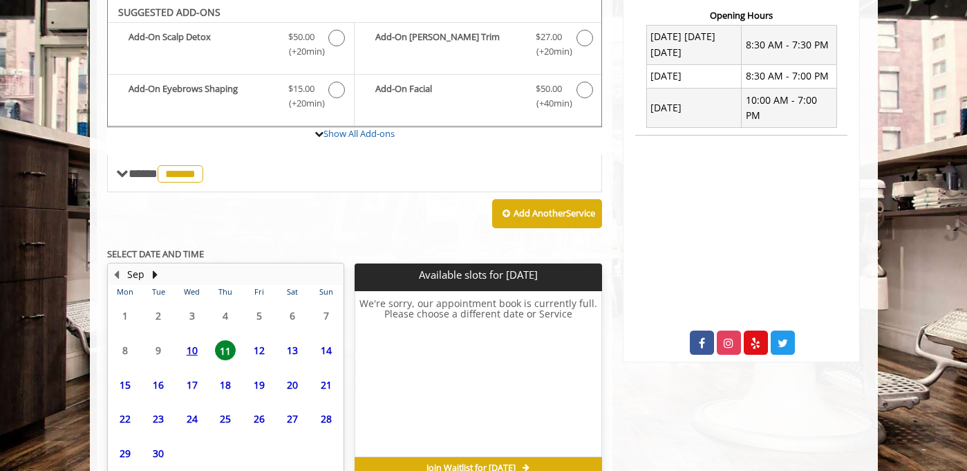
click at [250, 349] on span "12" at bounding box center [259, 350] width 21 height 20
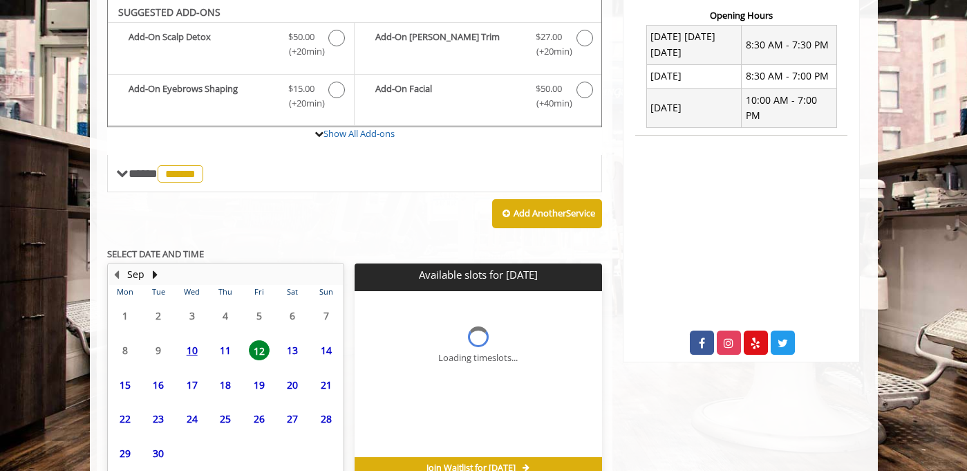
scroll to position [614, 0]
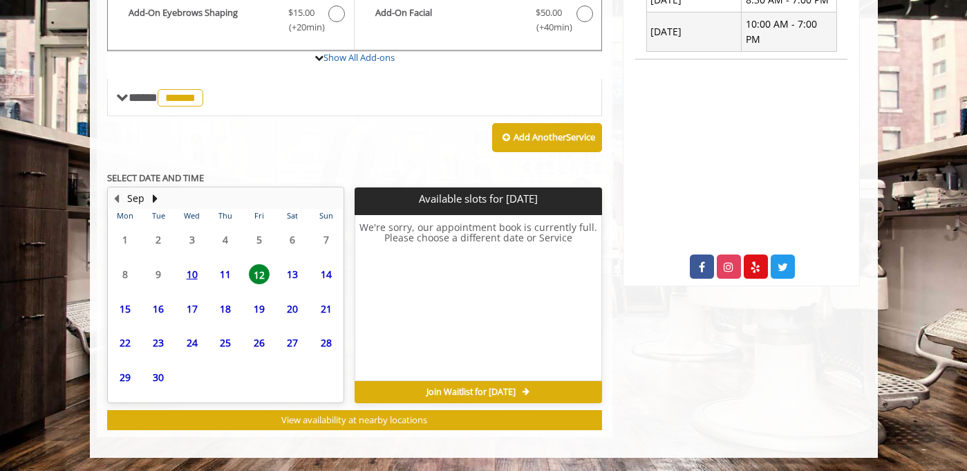
click at [292, 280] on span "13" at bounding box center [292, 274] width 21 height 20
click at [326, 280] on span "14" at bounding box center [326, 274] width 21 height 20
click at [155, 313] on span "16" at bounding box center [158, 309] width 21 height 20
click at [196, 312] on span "17" at bounding box center [192, 309] width 21 height 20
click at [230, 310] on span "18" at bounding box center [225, 309] width 21 height 20
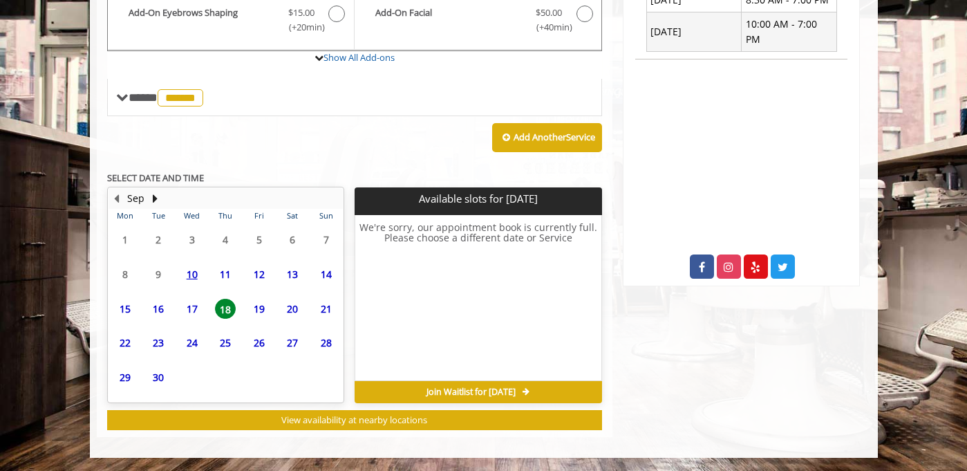
click at [267, 309] on span "19" at bounding box center [259, 309] width 21 height 20
click at [288, 309] on span "20" at bounding box center [292, 309] width 21 height 20
click at [328, 308] on span "21" at bounding box center [326, 309] width 21 height 20
click at [151, 346] on span "23" at bounding box center [158, 342] width 21 height 20
click at [120, 337] on span "22" at bounding box center [125, 342] width 21 height 20
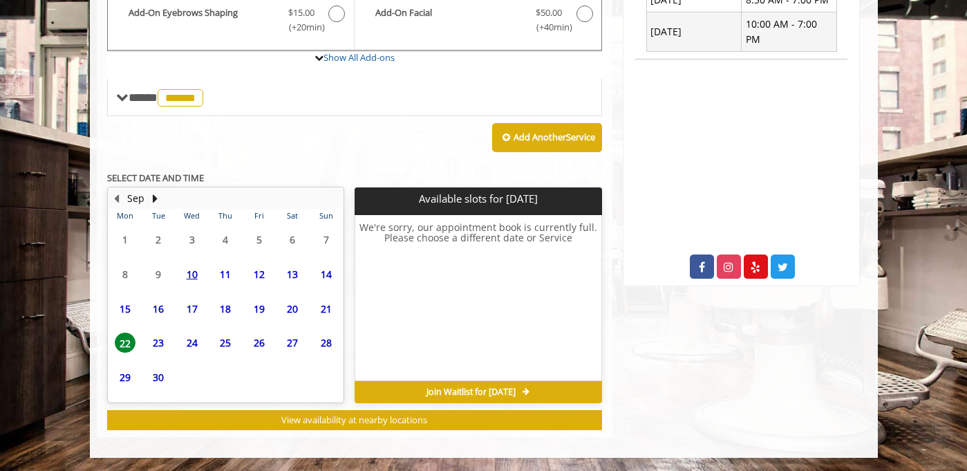
click at [187, 337] on span "24" at bounding box center [192, 342] width 21 height 20
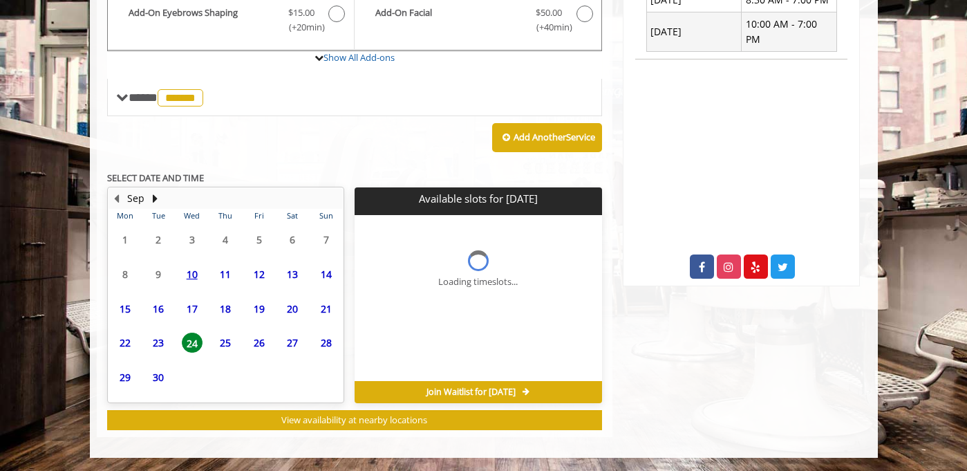
click at [233, 339] on span "25" at bounding box center [225, 342] width 21 height 20
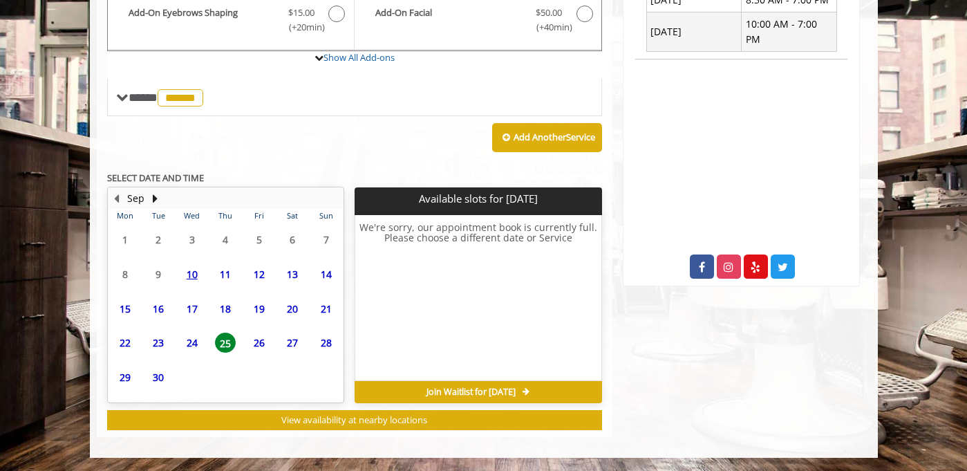
click at [282, 341] on span "27" at bounding box center [292, 342] width 21 height 20
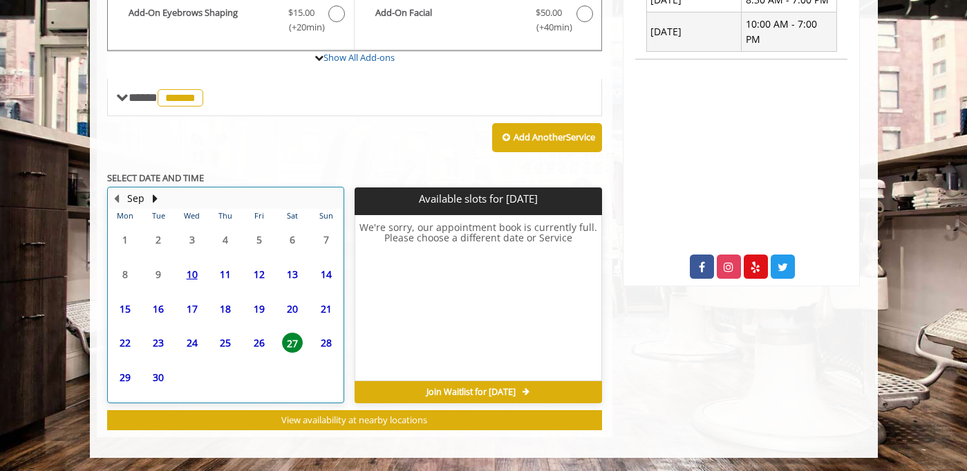
click at [305, 349] on div "27" at bounding box center [293, 342] width 28 height 20
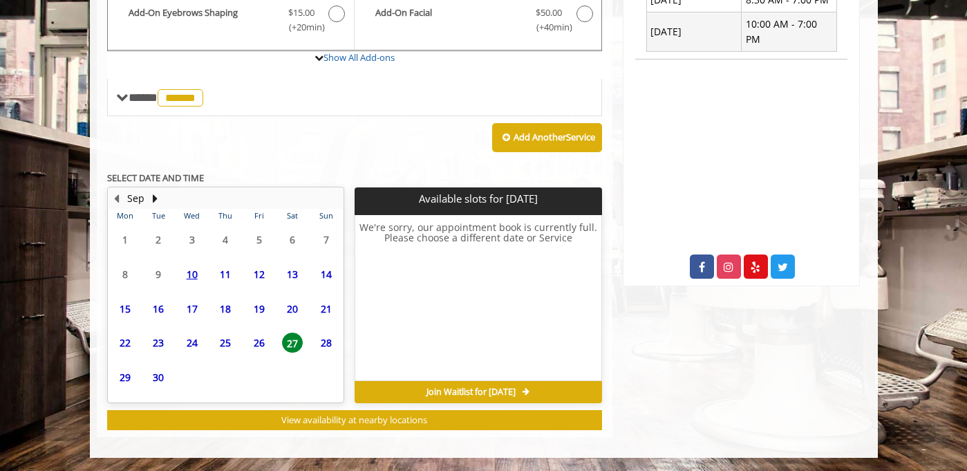
click at [321, 348] on span "28" at bounding box center [326, 342] width 21 height 20
click at [158, 384] on span "30" at bounding box center [158, 377] width 21 height 20
click at [129, 378] on span "29" at bounding box center [125, 377] width 21 height 20
click at [158, 198] on button "Next Month" at bounding box center [155, 198] width 11 height 15
click at [197, 273] on span "8" at bounding box center [192, 274] width 21 height 20
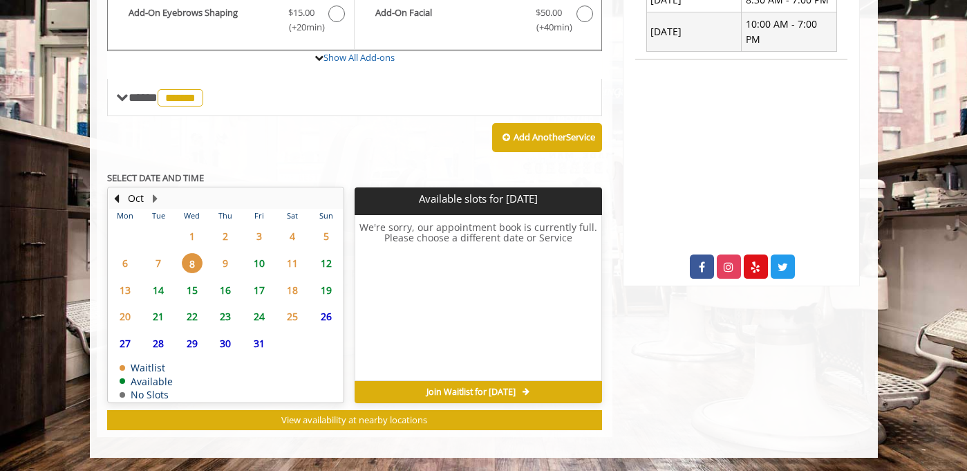
click at [255, 263] on span "10" at bounding box center [259, 263] width 21 height 20
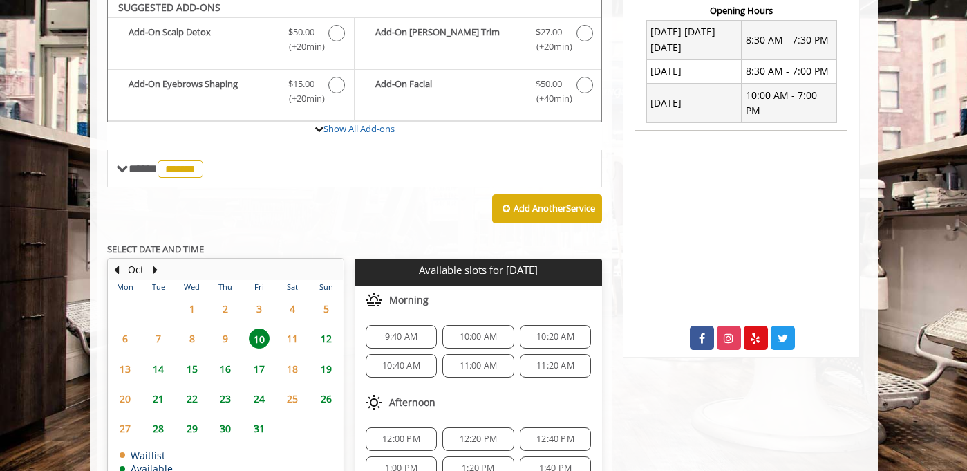
scroll to position [538, 0]
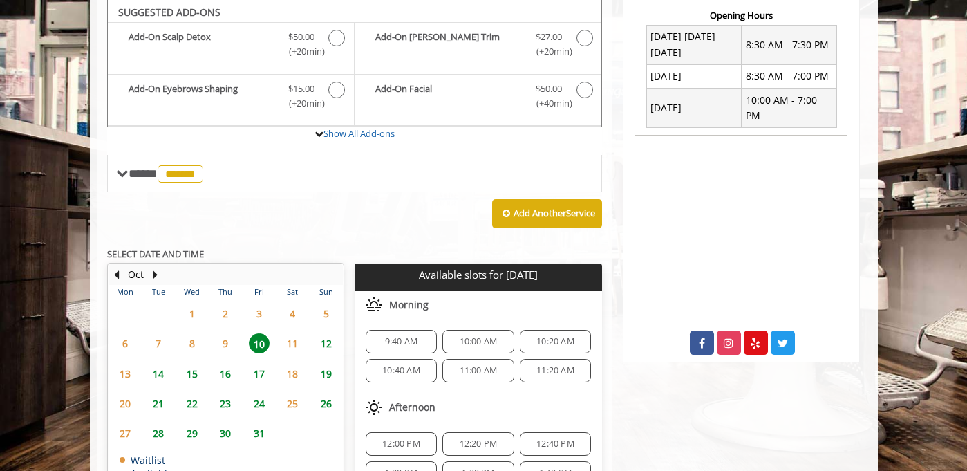
click at [153, 373] on span "14" at bounding box center [158, 374] width 21 height 20
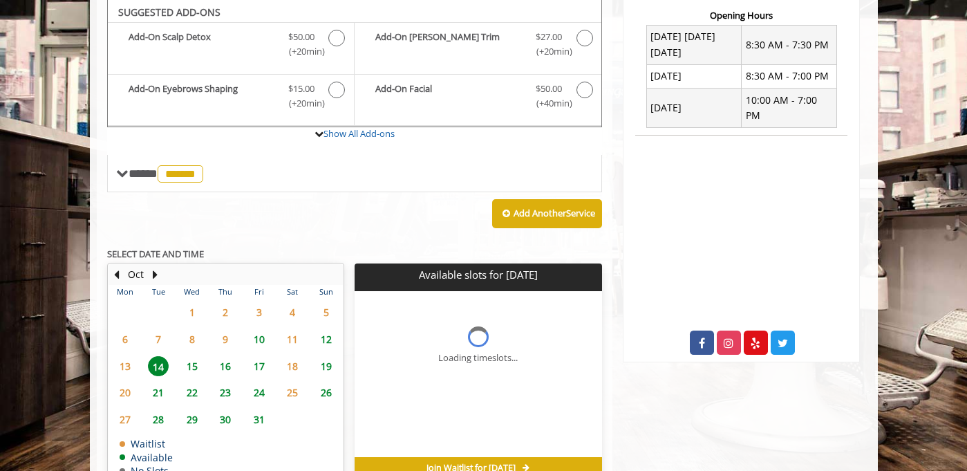
scroll to position [635, 0]
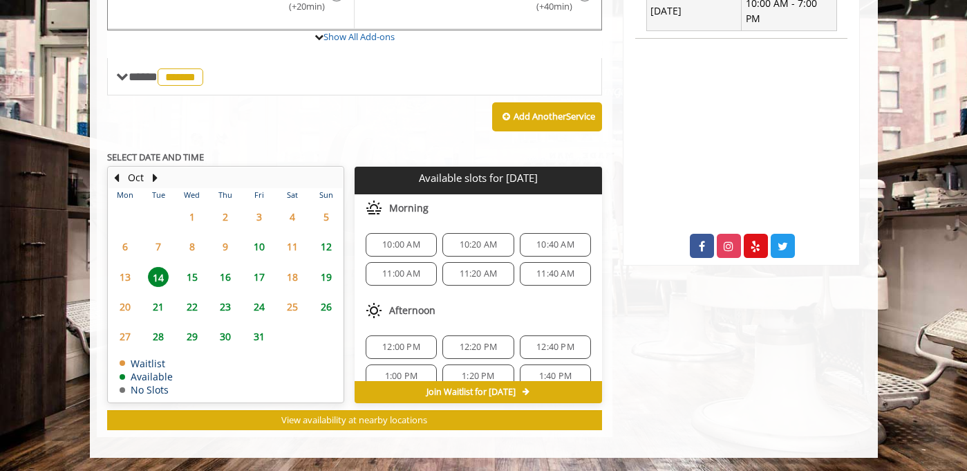
click at [197, 276] on span "15" at bounding box center [192, 277] width 21 height 20
click at [227, 277] on span "16" at bounding box center [225, 277] width 21 height 20
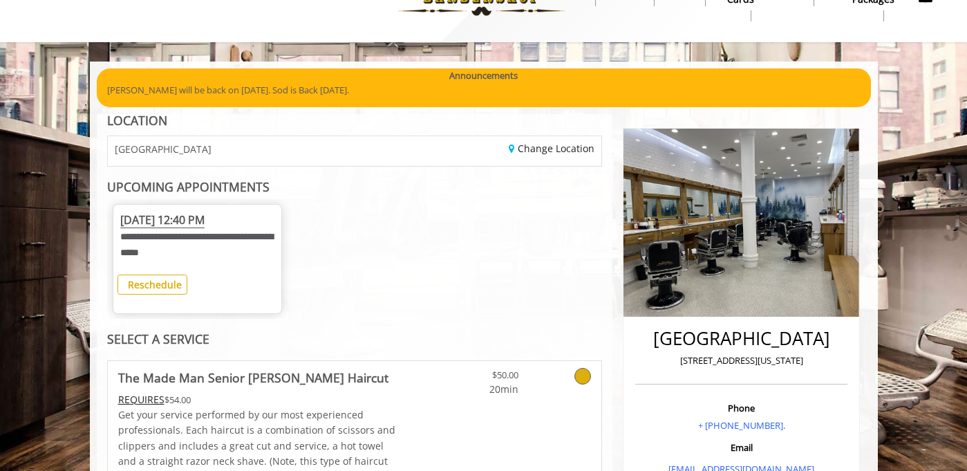
scroll to position [0, 0]
